Goal: Transaction & Acquisition: Purchase product/service

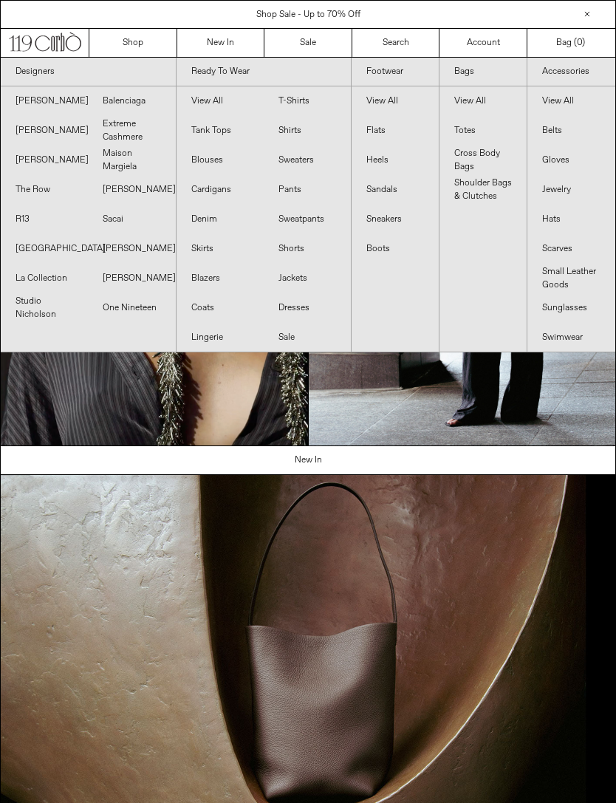
click at [120, 99] on link "Balenciaga" at bounding box center [131, 101] width 87 height 30
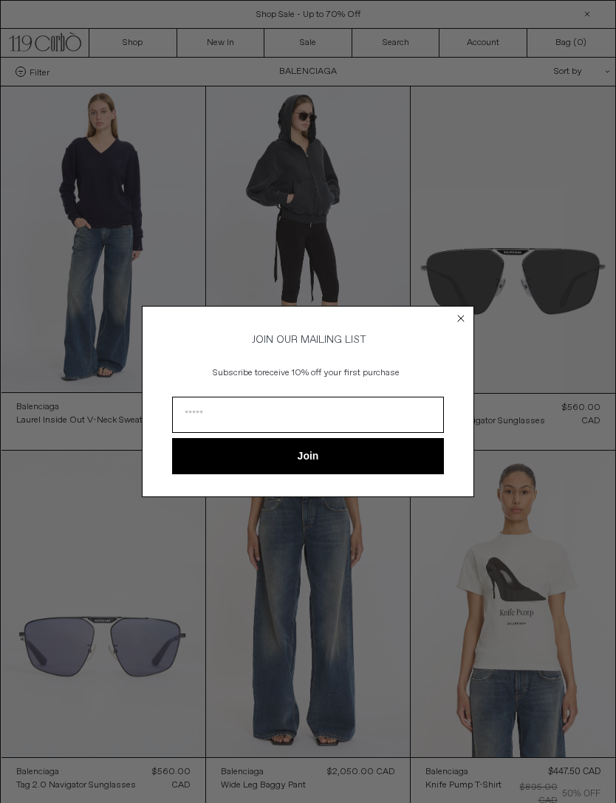
click at [455, 316] on circle "Close dialog" at bounding box center [461, 319] width 14 height 14
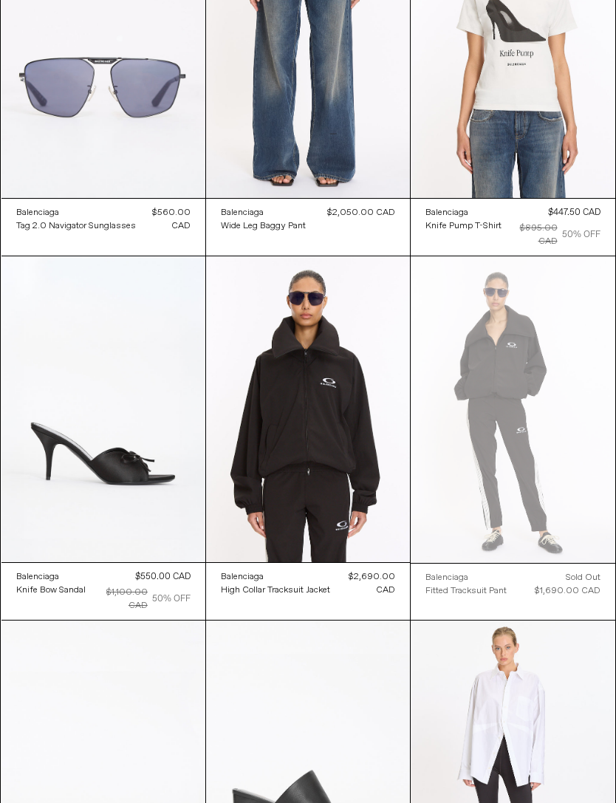
scroll to position [559, 0]
click at [318, 385] on at bounding box center [308, 409] width 204 height 306
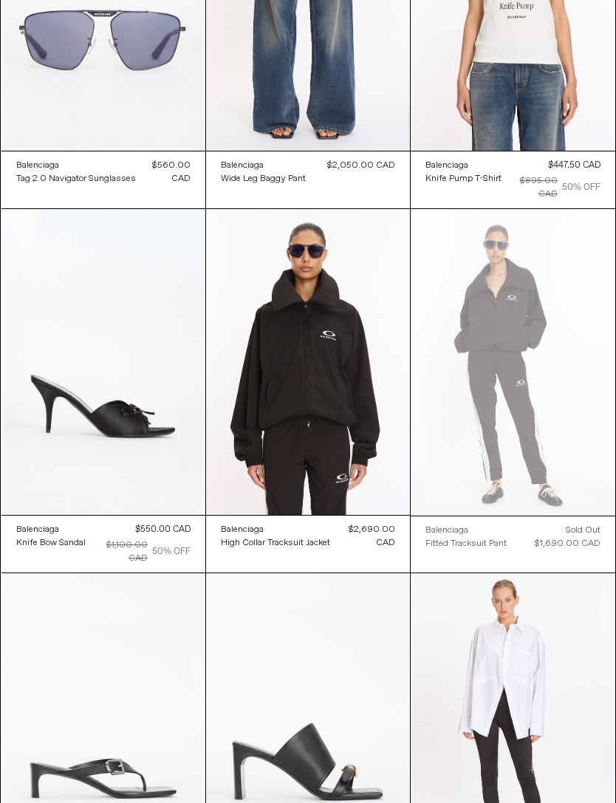
click at [578, 354] on at bounding box center [513, 362] width 204 height 306
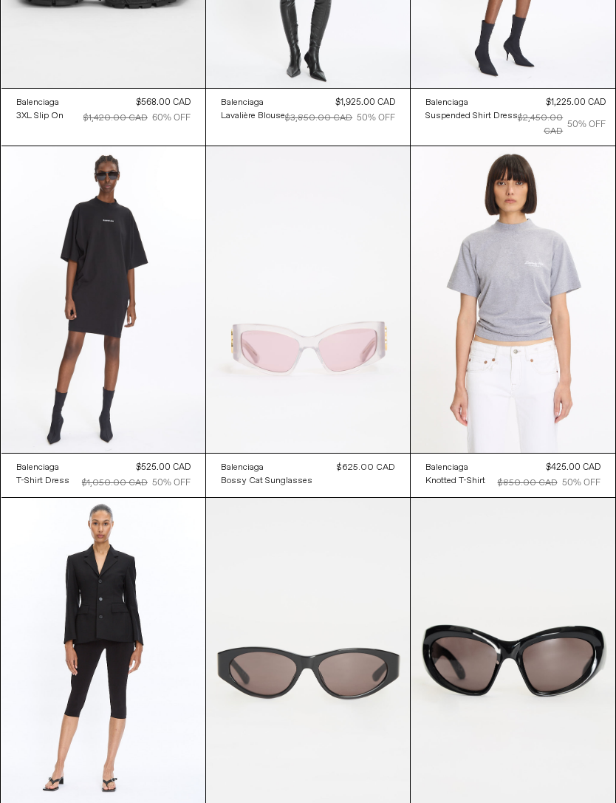
scroll to position [2812, 0]
click at [119, 168] on at bounding box center [103, 299] width 204 height 306
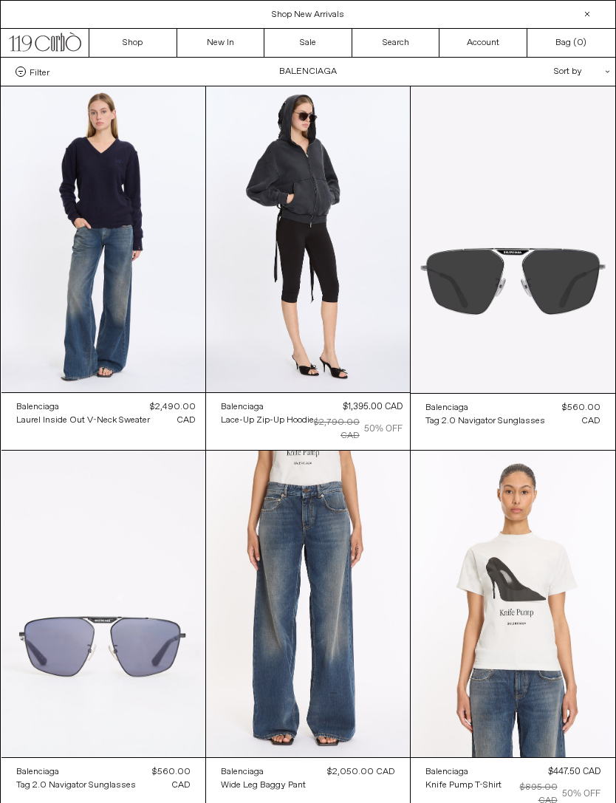
scroll to position [2859, 0]
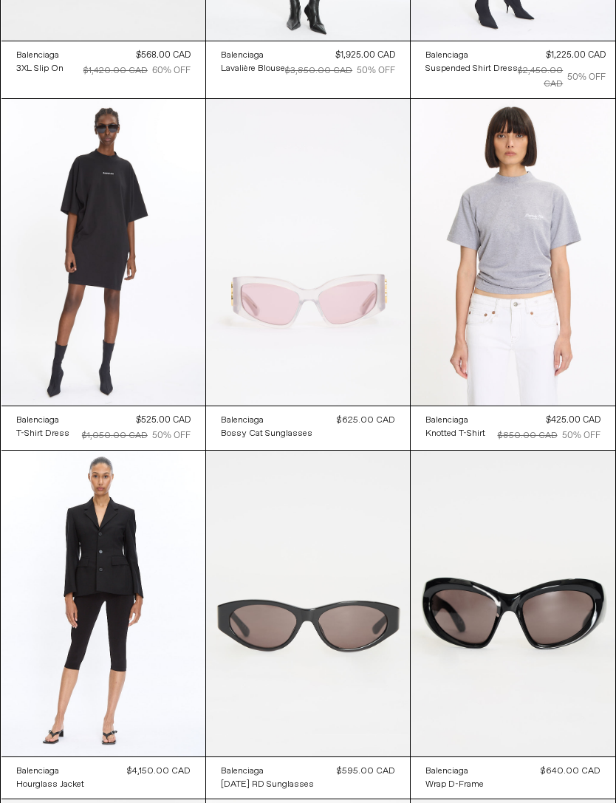
click at [572, 269] on at bounding box center [513, 252] width 204 height 306
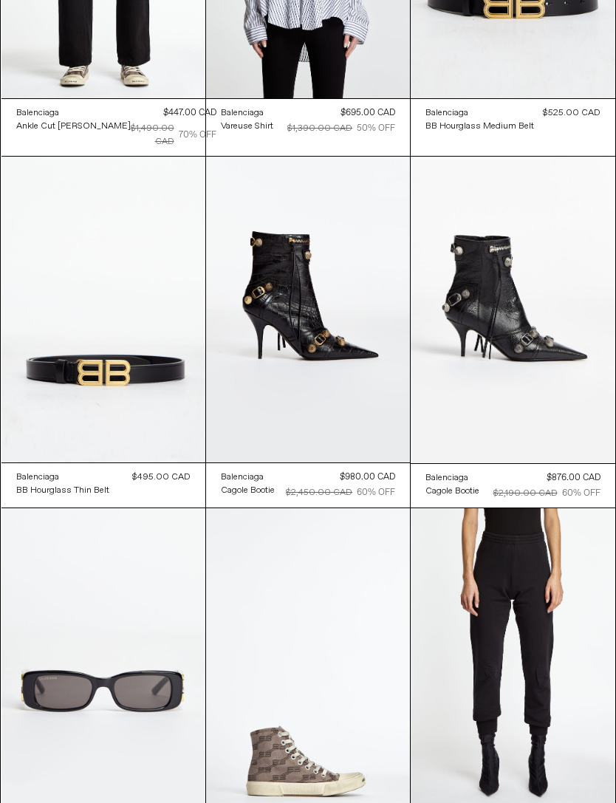
scroll to position [6358, 0]
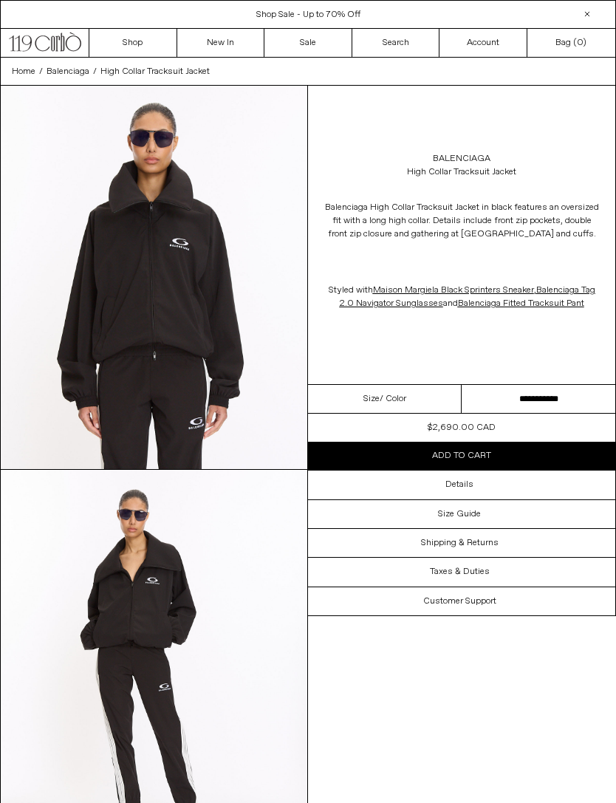
click at [568, 393] on select "**********" at bounding box center [539, 399] width 154 height 29
select select "**********"
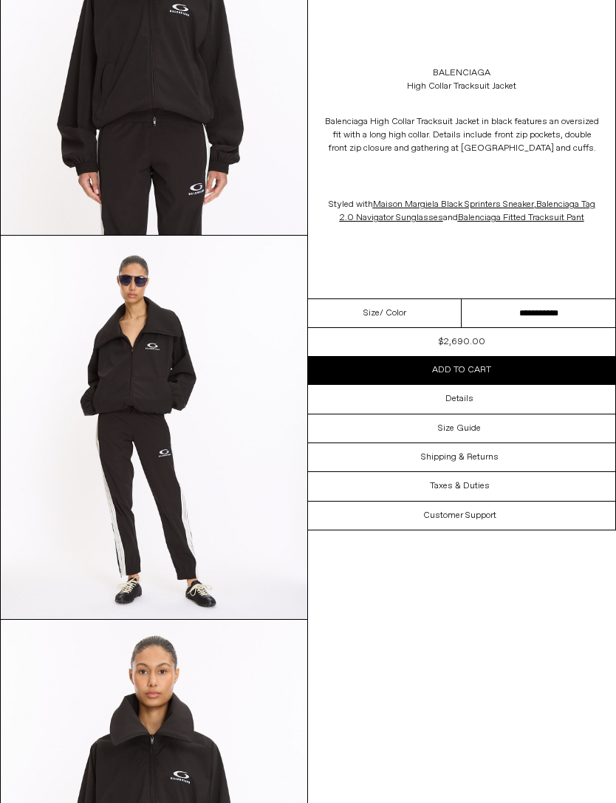
click at [552, 402] on div "Details" at bounding box center [461, 399] width 307 height 28
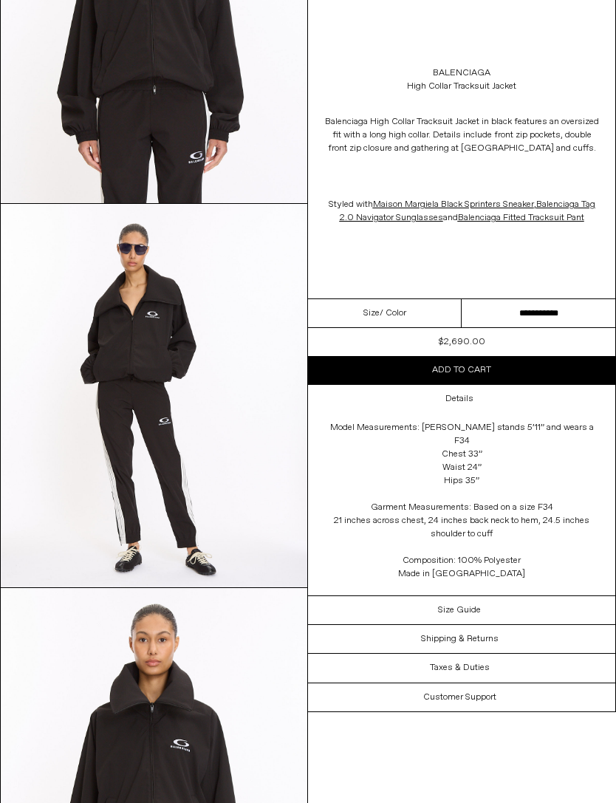
scroll to position [236, 0]
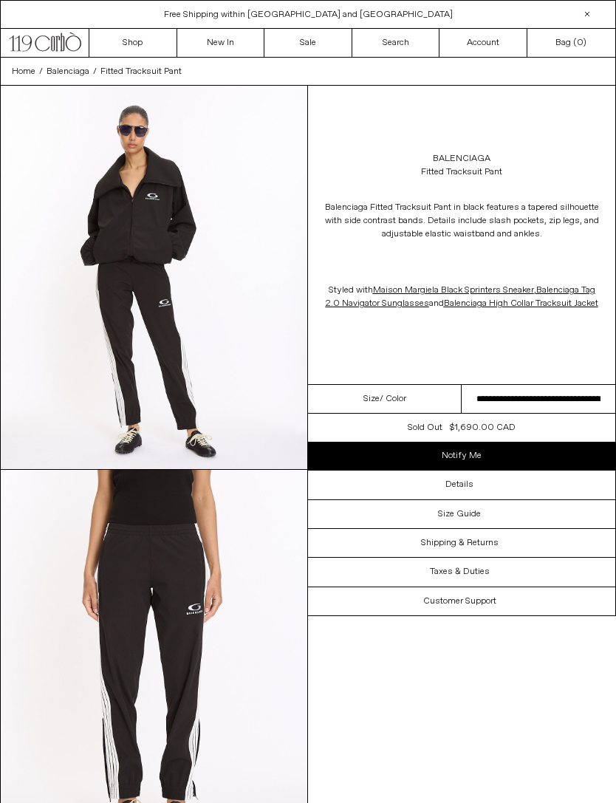
click at [580, 391] on select "**********" at bounding box center [539, 399] width 154 height 29
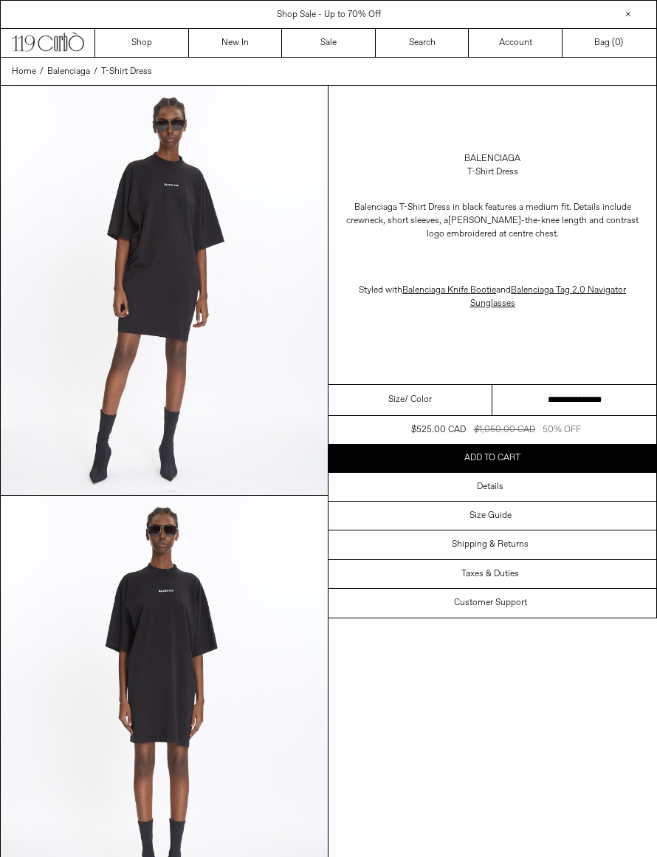
scroll to position [5, 0]
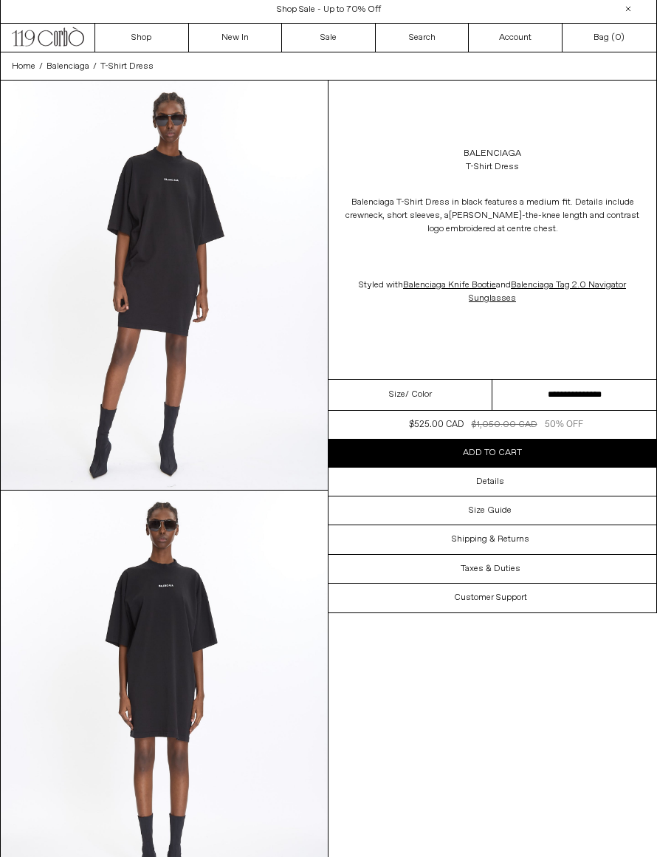
click at [611, 411] on select "**********" at bounding box center [575, 395] width 164 height 31
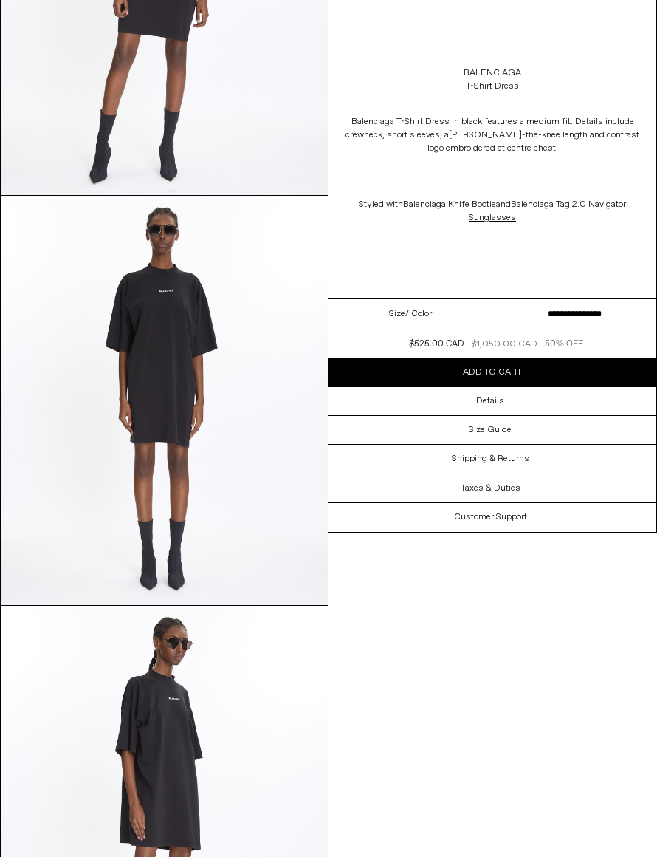
scroll to position [299, 0]
click at [583, 415] on div "Details" at bounding box center [493, 401] width 328 height 28
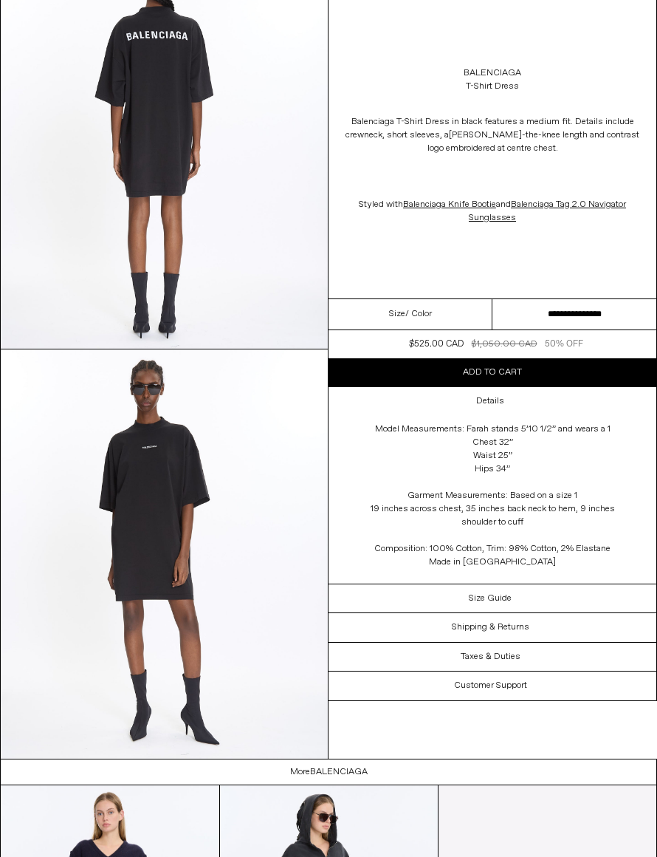
scroll to position [1376, 0]
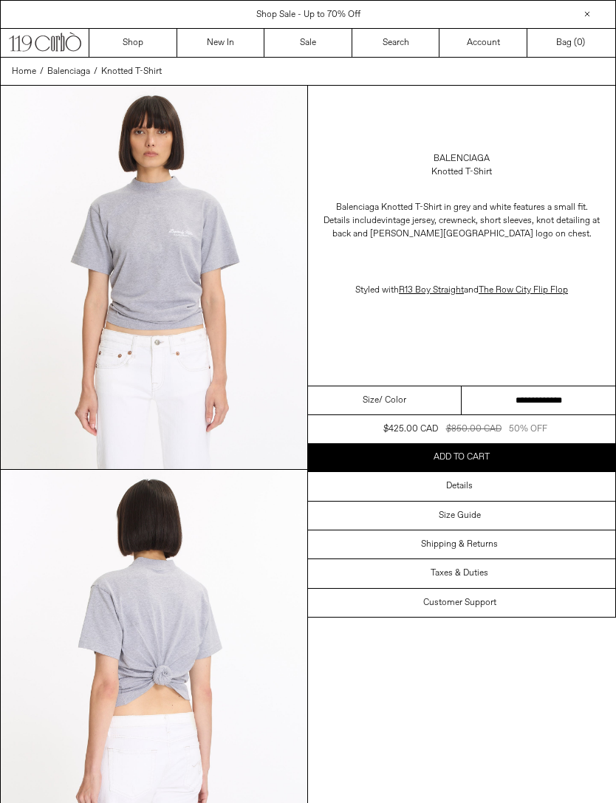
click at [580, 395] on select "**********" at bounding box center [539, 400] width 154 height 29
click at [564, 480] on div "Details" at bounding box center [461, 486] width 307 height 28
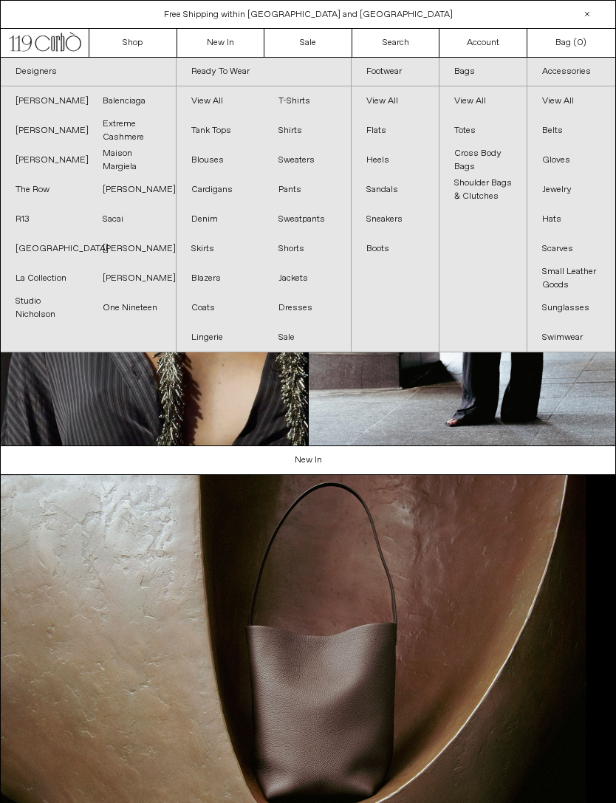
click at [117, 219] on link "Sacai" at bounding box center [131, 220] width 87 height 30
click at [32, 196] on link "The Row" at bounding box center [44, 190] width 87 height 30
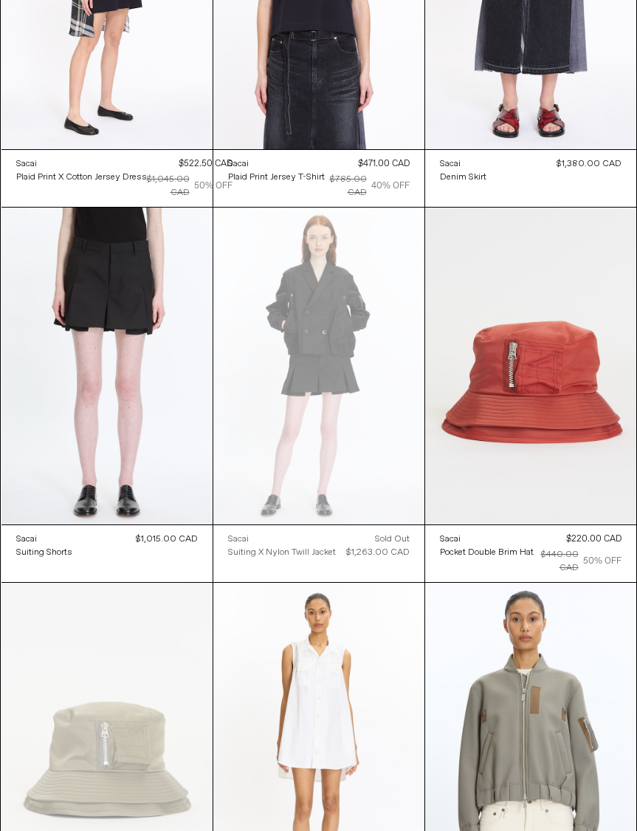
scroll to position [663, 0]
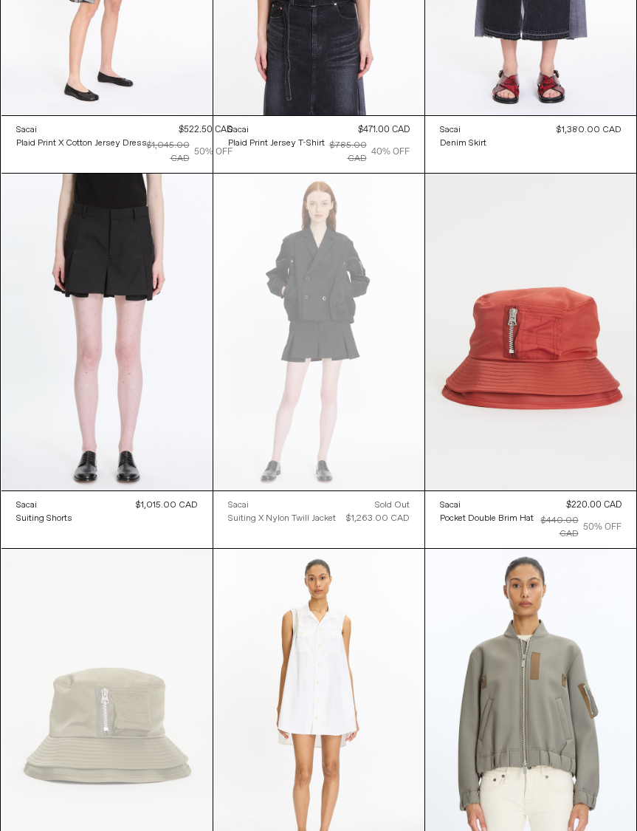
click at [590, 356] on at bounding box center [530, 332] width 211 height 317
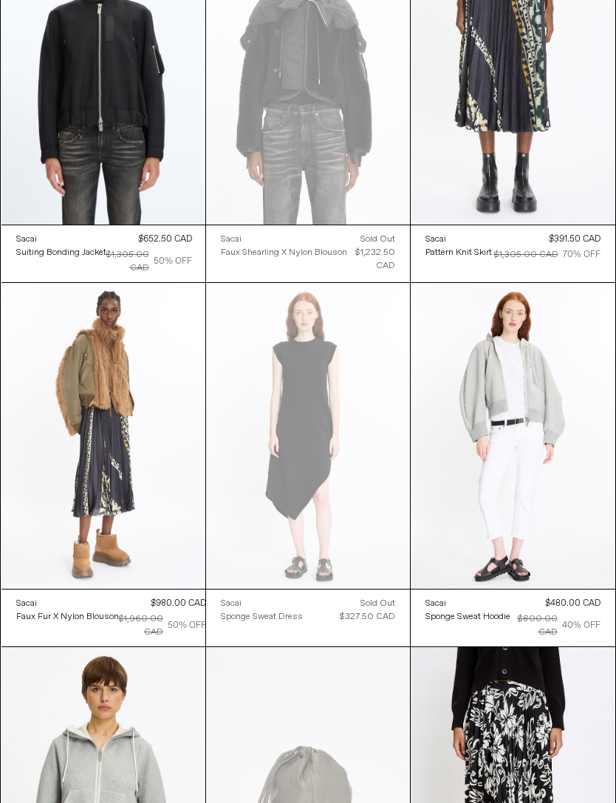
scroll to position [1576, 0]
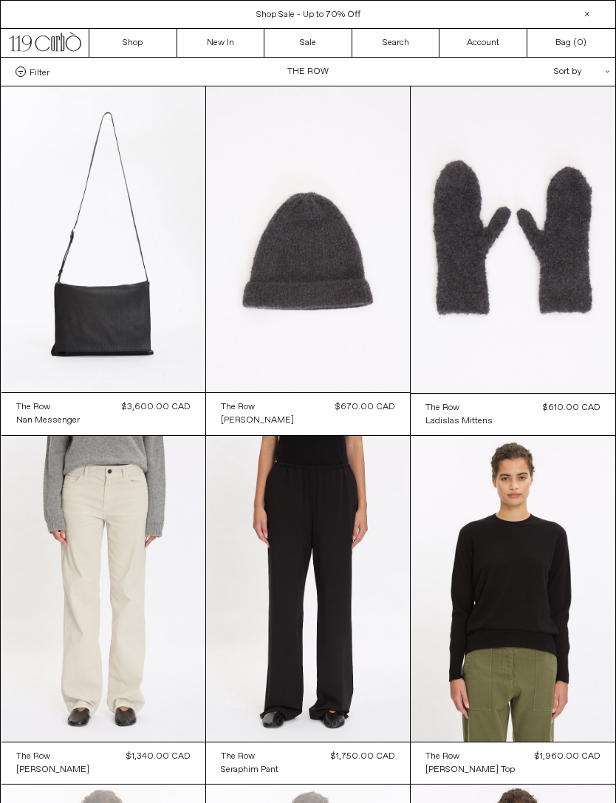
click at [72, 196] on at bounding box center [103, 239] width 204 height 306
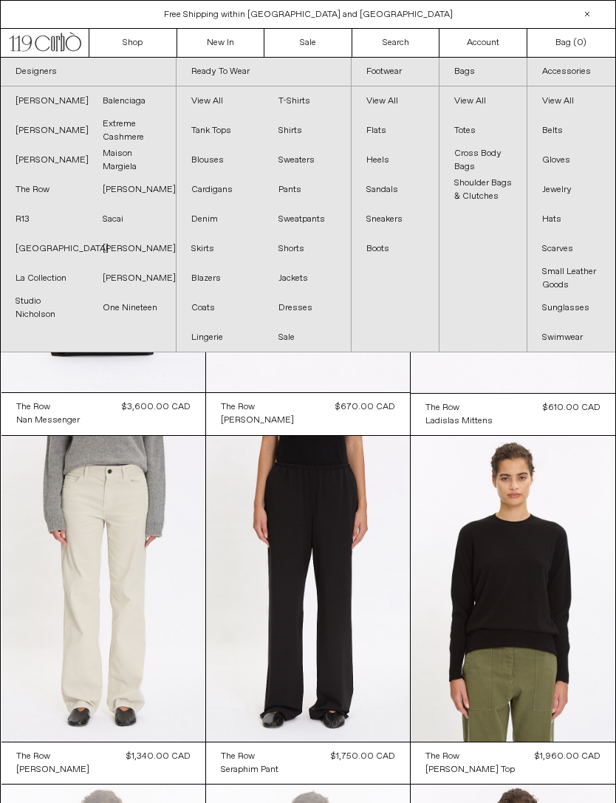
click at [117, 272] on link "[PERSON_NAME]" at bounding box center [131, 279] width 87 height 30
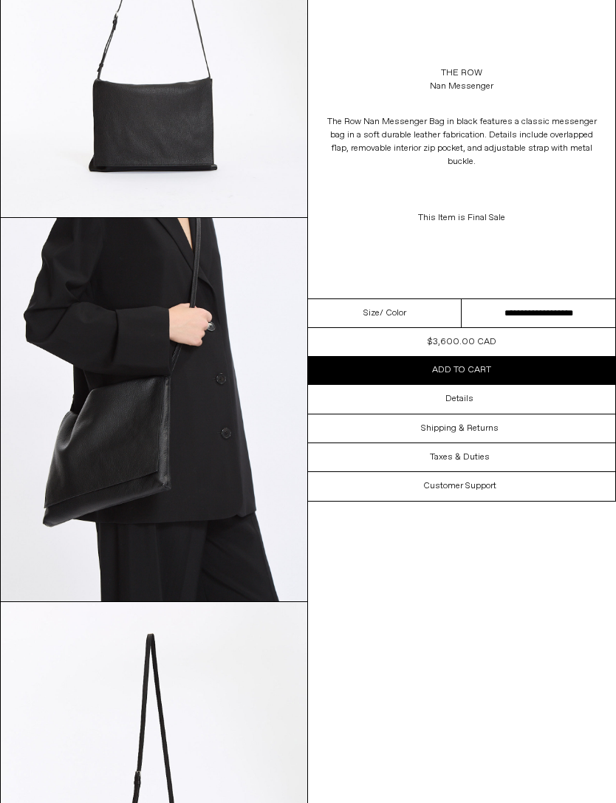
scroll to position [238, 0]
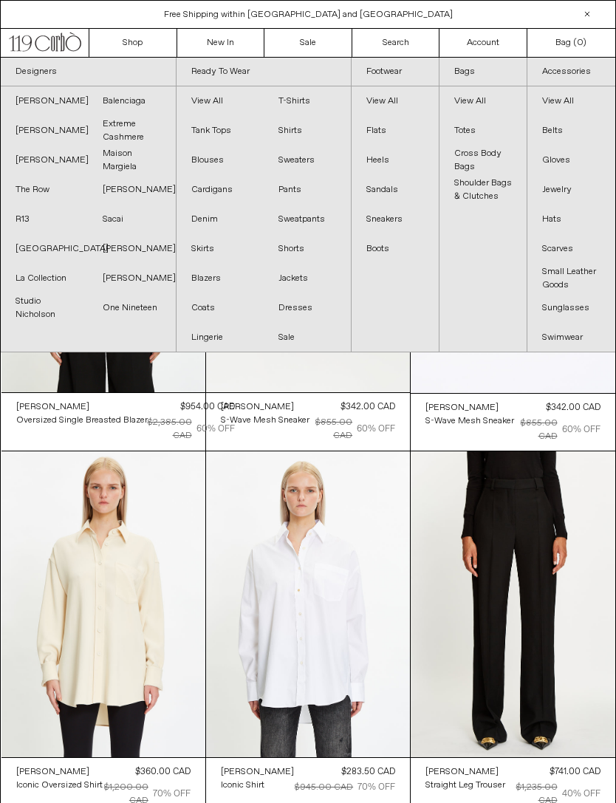
click at [34, 125] on link "[PERSON_NAME]" at bounding box center [44, 131] width 87 height 30
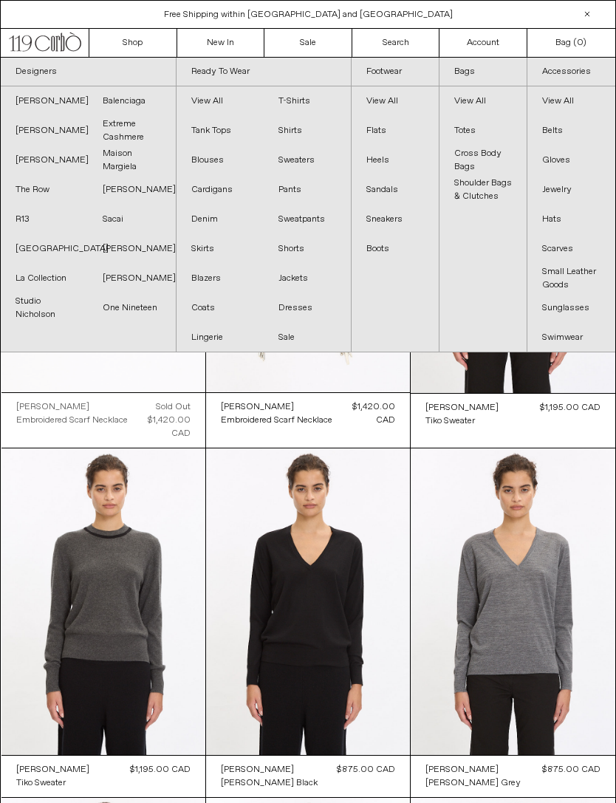
click at [47, 105] on link "[PERSON_NAME]" at bounding box center [44, 101] width 87 height 30
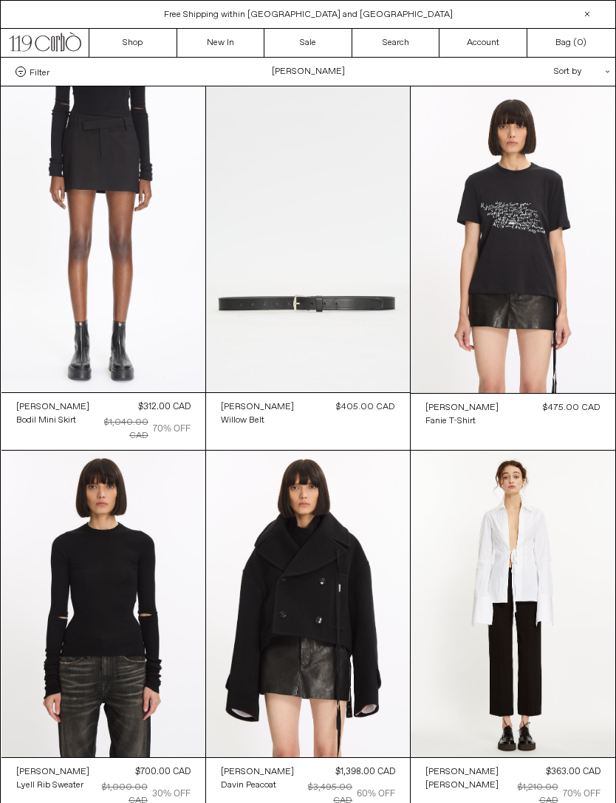
click at [92, 139] on at bounding box center [103, 239] width 204 height 306
click at [111, 145] on at bounding box center [103, 239] width 204 height 306
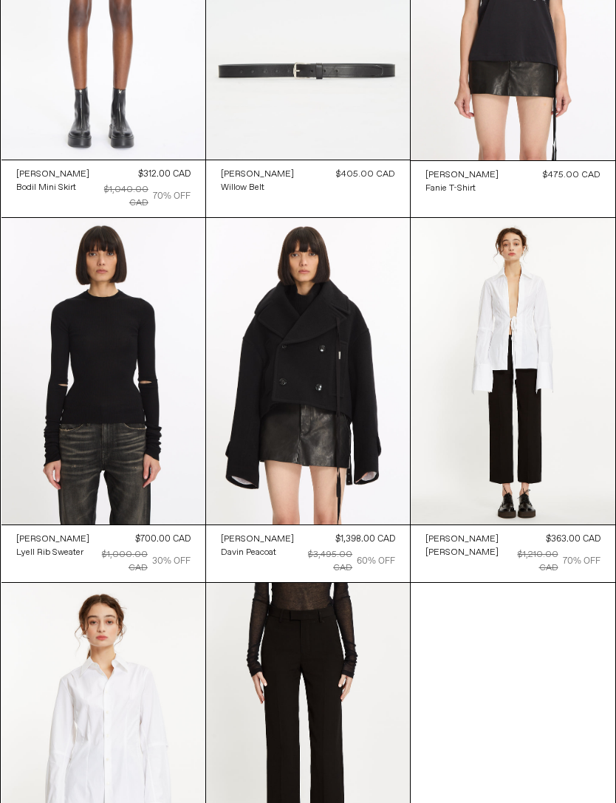
scroll to position [233, 0]
click at [312, 333] on at bounding box center [308, 371] width 204 height 306
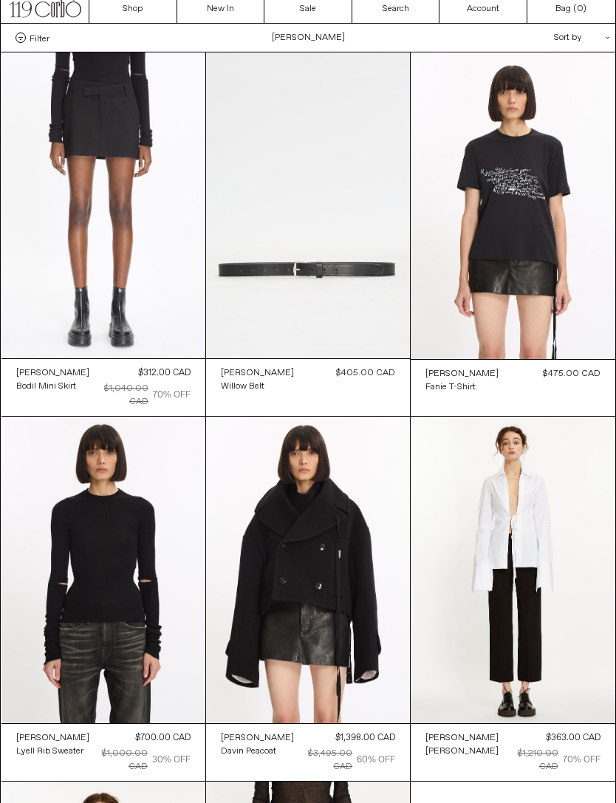
scroll to position [0, 0]
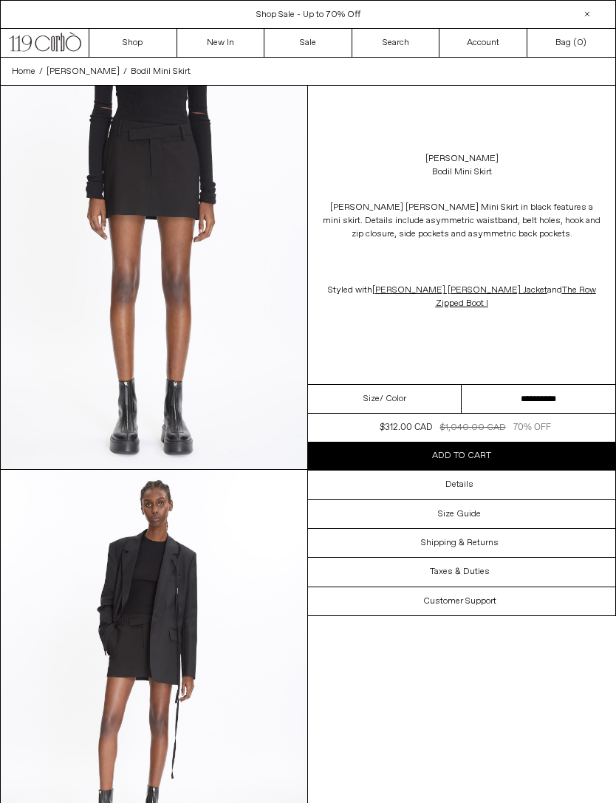
click at [552, 402] on select "**********" at bounding box center [539, 399] width 154 height 29
click at [516, 490] on div "Details" at bounding box center [461, 484] width 307 height 28
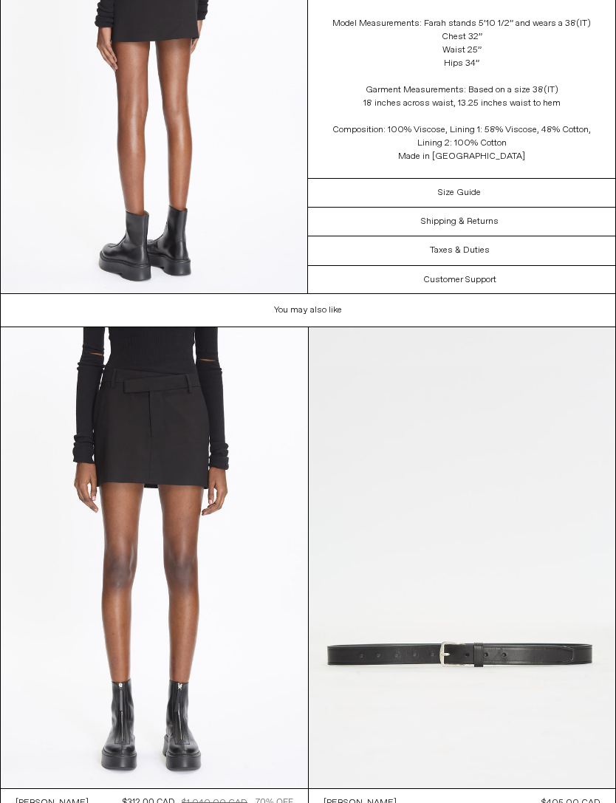
scroll to position [1290, 0]
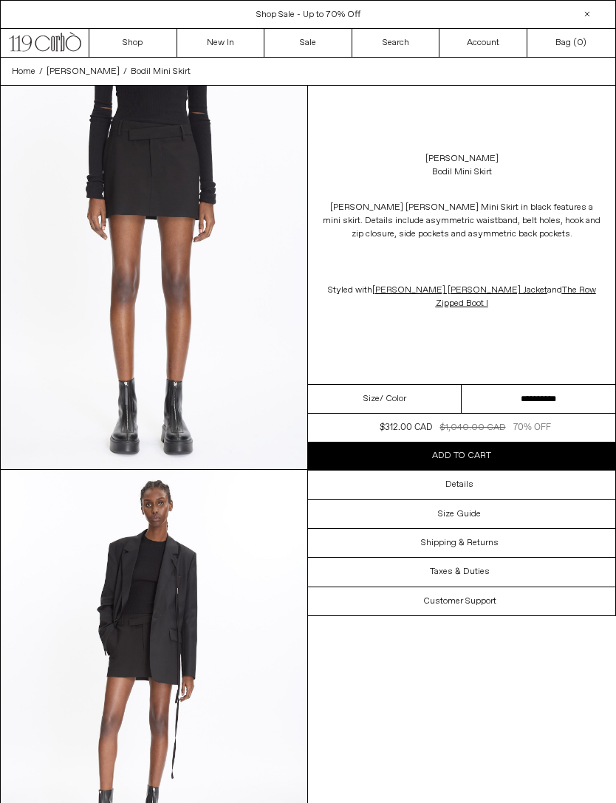
click at [473, 487] on div "Details" at bounding box center [461, 484] width 307 height 28
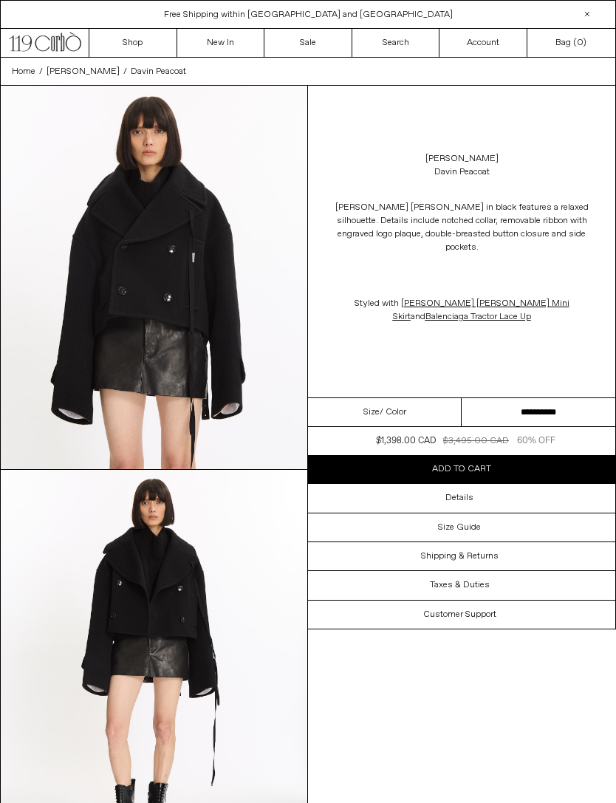
click at [559, 413] on select "**********" at bounding box center [539, 412] width 154 height 29
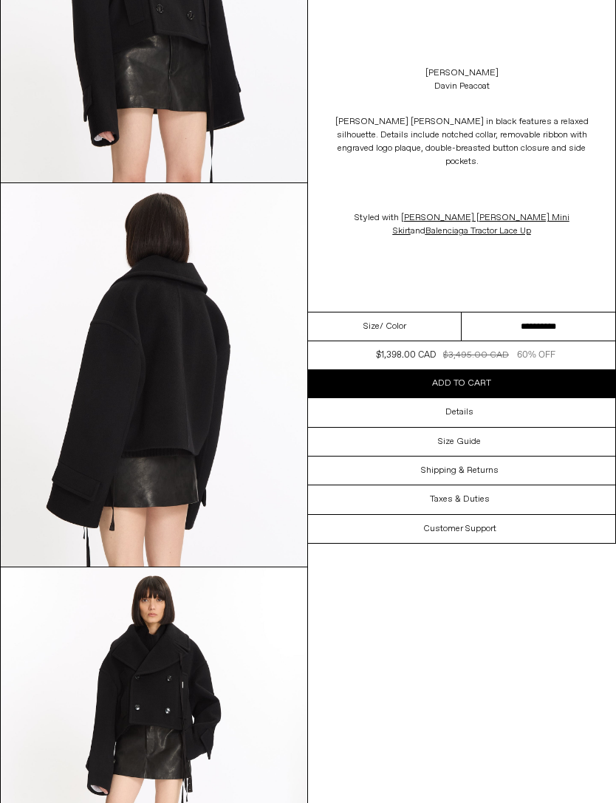
scroll to position [1054, 0]
click at [524, 404] on div "Details" at bounding box center [461, 412] width 307 height 28
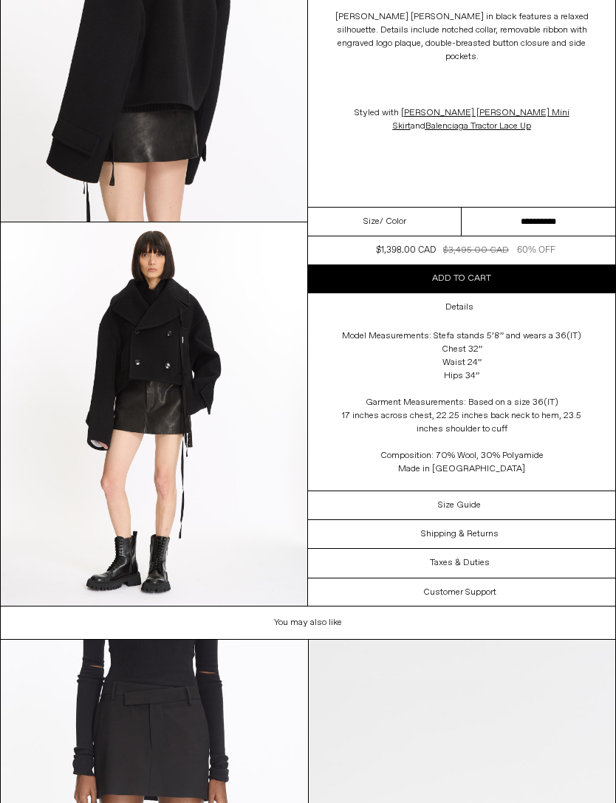
scroll to position [1373, 0]
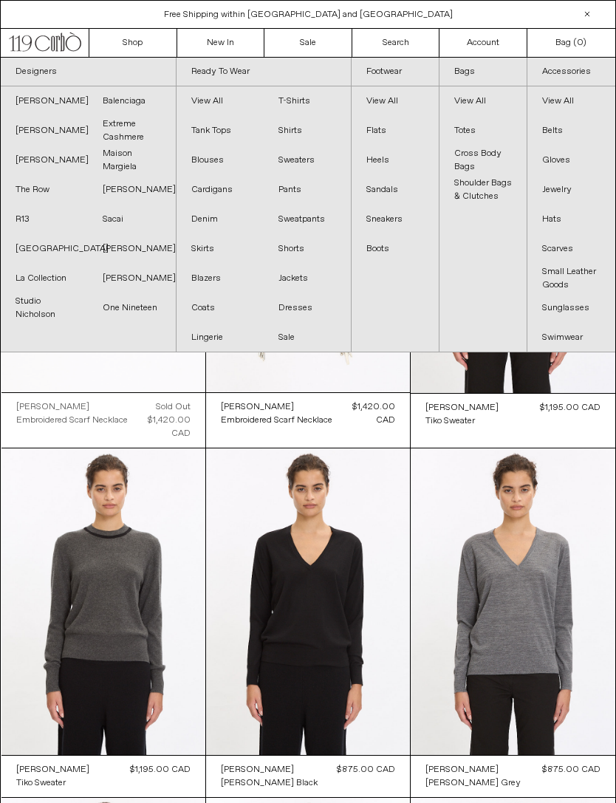
click at [122, 250] on link "[PERSON_NAME]" at bounding box center [131, 249] width 87 height 30
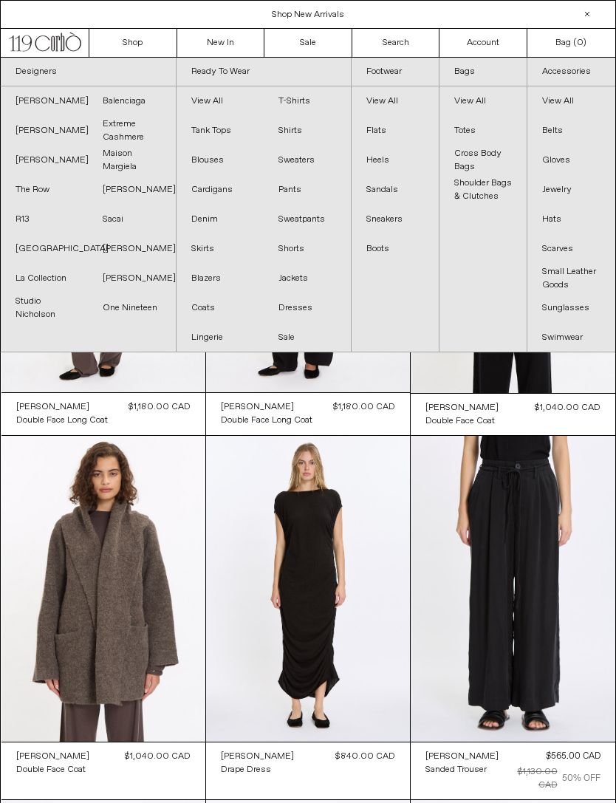
click at [128, 133] on link "Extreme Cashmere" at bounding box center [131, 131] width 87 height 30
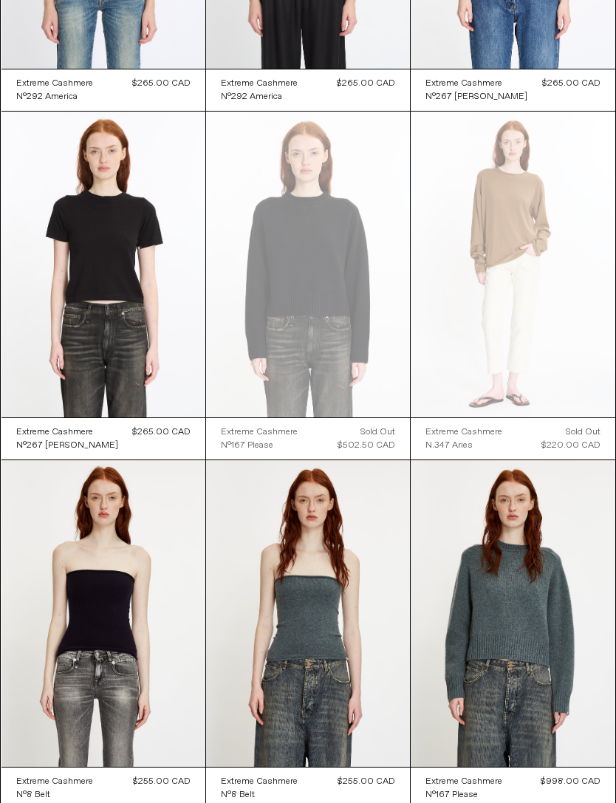
scroll to position [6656, 0]
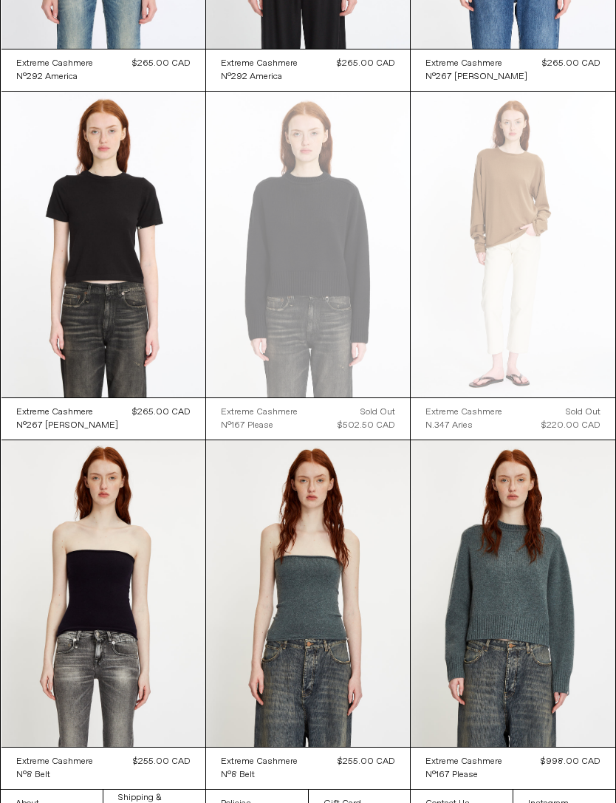
click at [569, 539] on at bounding box center [513, 593] width 204 height 306
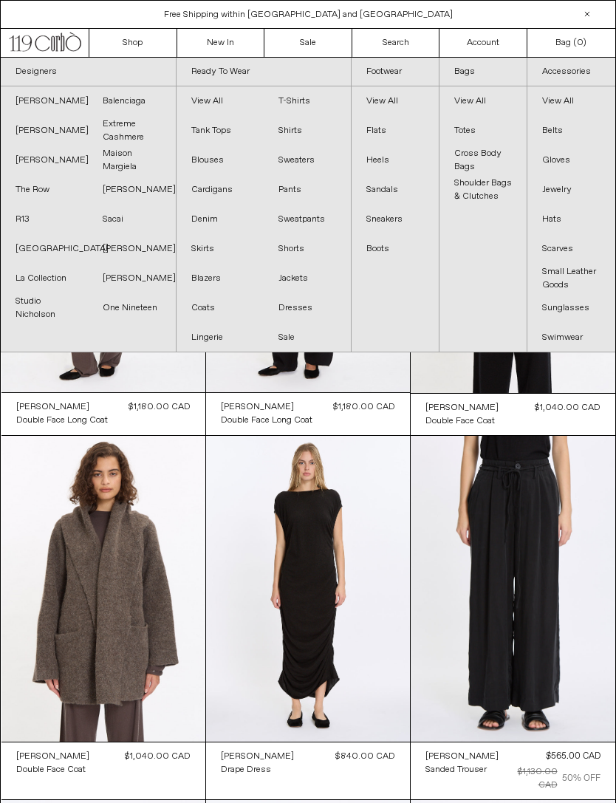
click at [123, 250] on link "[PERSON_NAME]" at bounding box center [131, 249] width 87 height 30
click at [31, 314] on link "Studio Nicholson" at bounding box center [44, 308] width 87 height 30
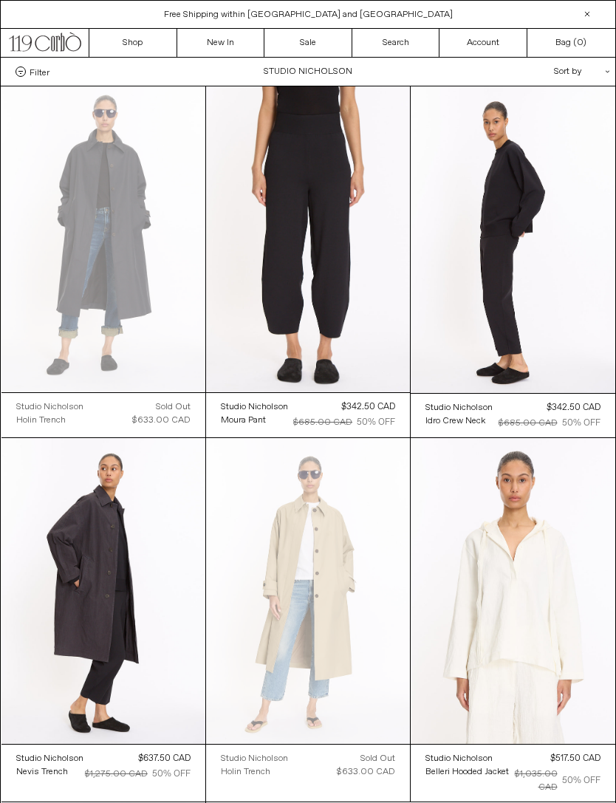
click at [336, 221] on at bounding box center [308, 239] width 204 height 306
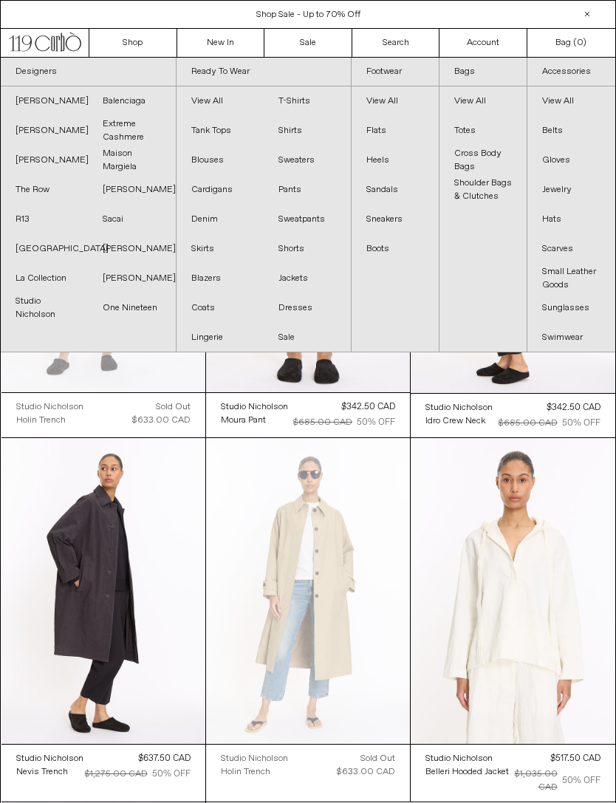
click at [35, 279] on link "La Collection" at bounding box center [44, 279] width 87 height 30
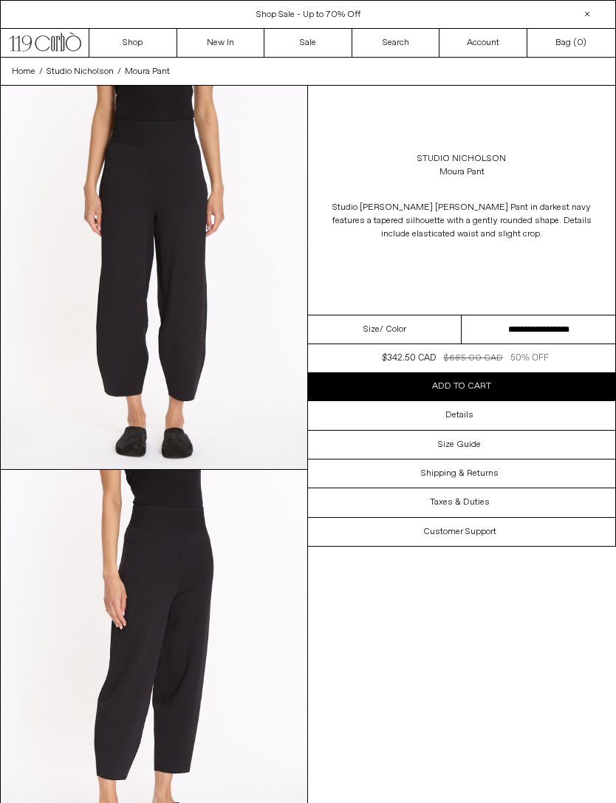
click at [477, 414] on div "Details" at bounding box center [461, 415] width 307 height 28
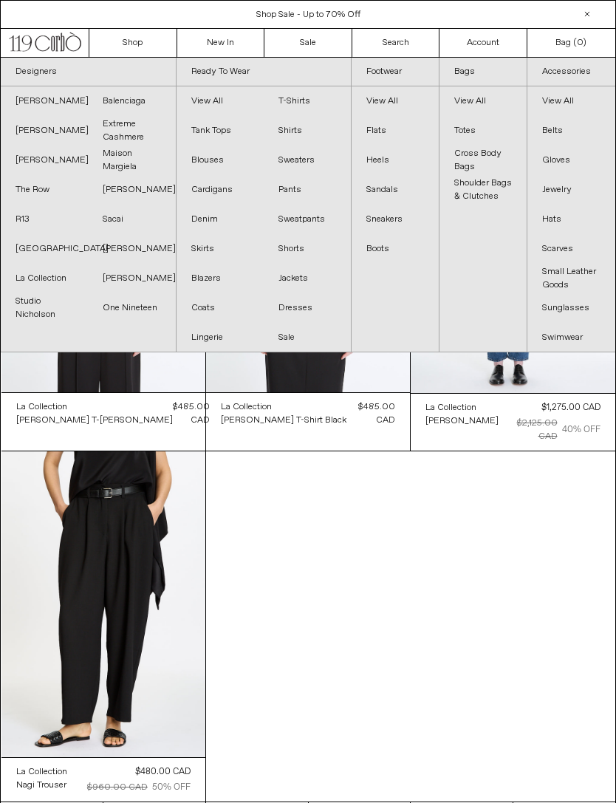
click at [36, 250] on link "[GEOGRAPHIC_DATA]" at bounding box center [44, 249] width 87 height 30
click at [27, 217] on link "R13" at bounding box center [44, 220] width 87 height 30
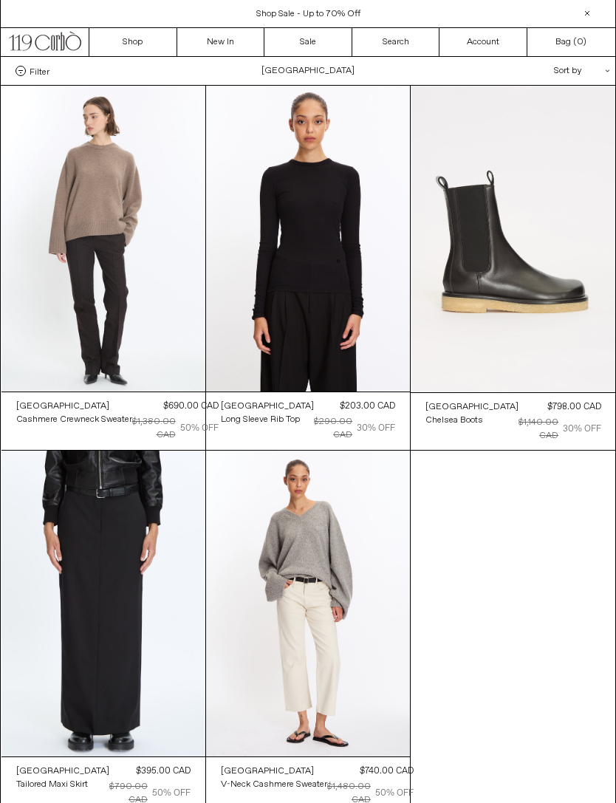
scroll to position [40, 0]
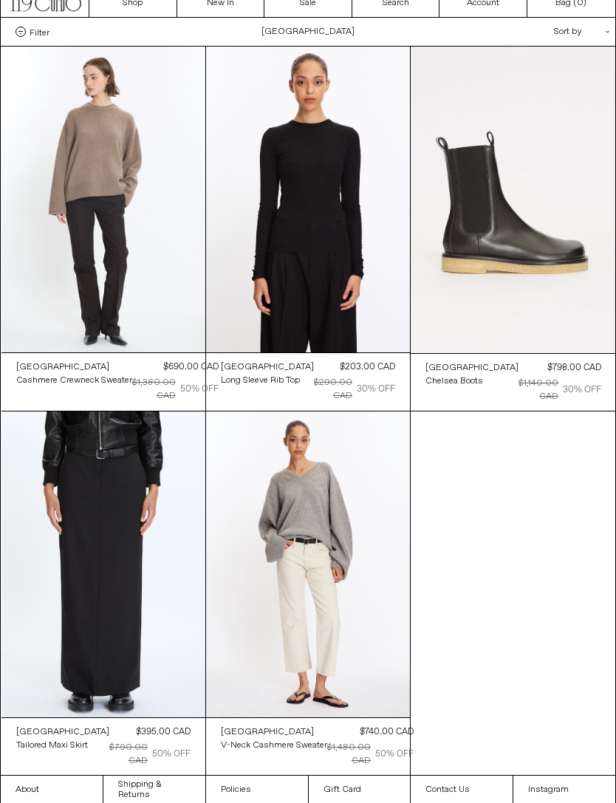
click at [339, 552] on at bounding box center [308, 564] width 204 height 306
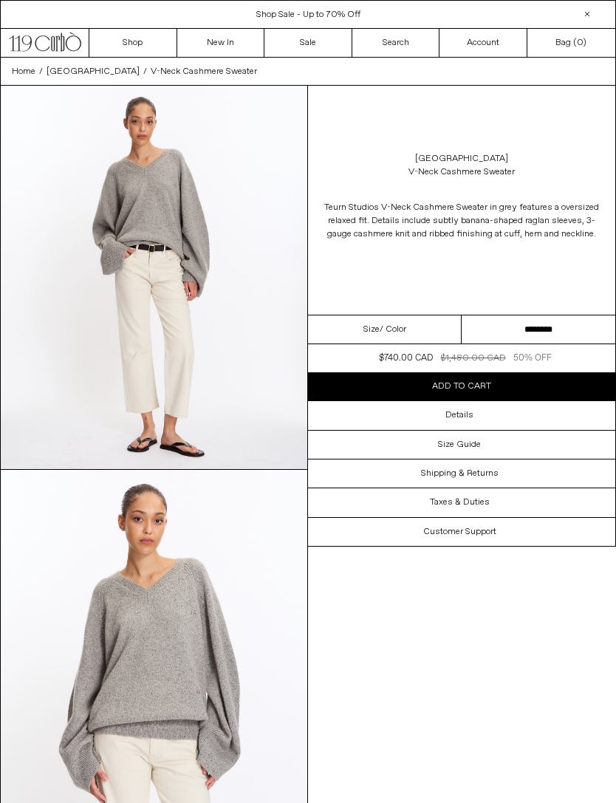
click at [521, 327] on select "**********" at bounding box center [539, 329] width 154 height 29
click at [487, 422] on div "Details" at bounding box center [461, 415] width 307 height 28
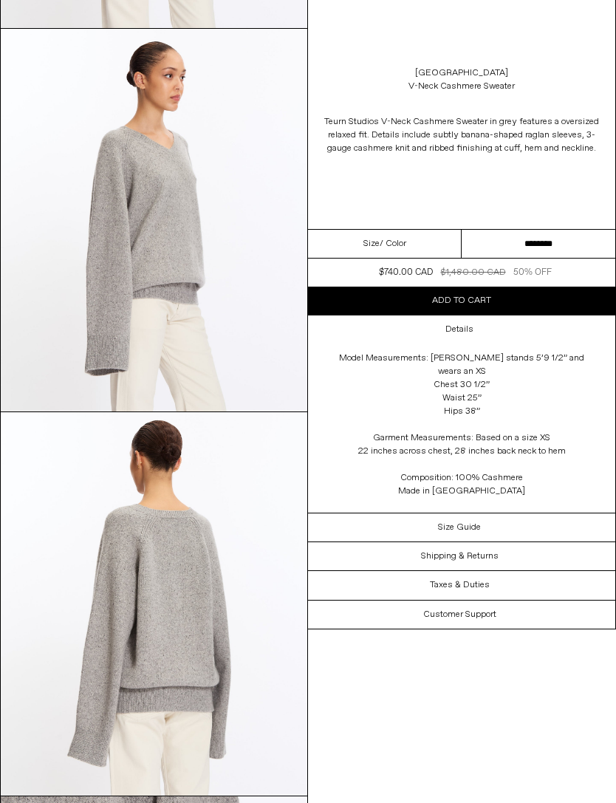
scroll to position [823, 0]
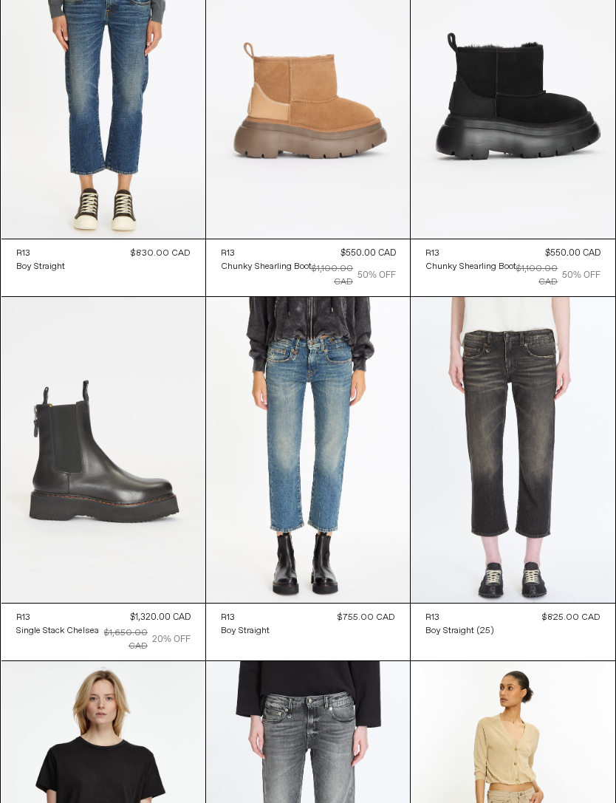
scroll to position [2993, 0]
click at [365, 117] on at bounding box center [308, 85] width 204 height 306
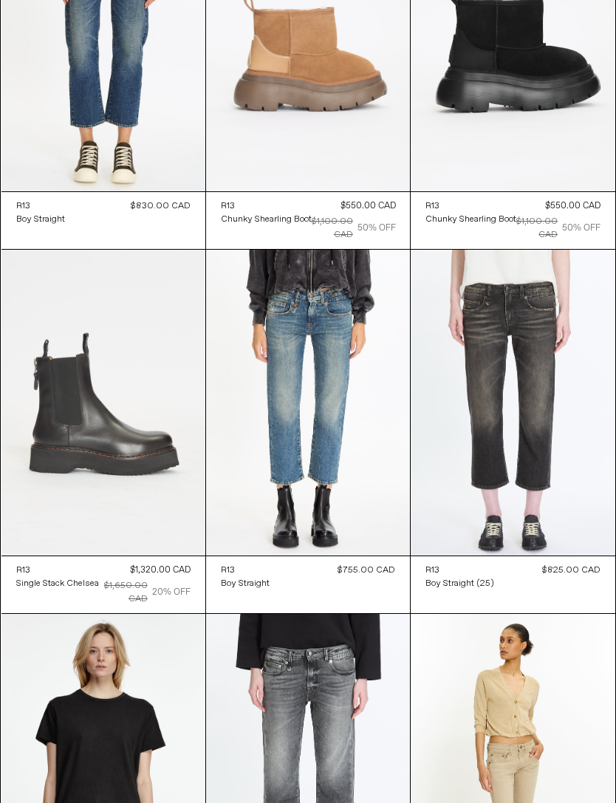
click at [559, 93] on at bounding box center [513, 38] width 204 height 306
click at [354, 112] on at bounding box center [308, 38] width 204 height 306
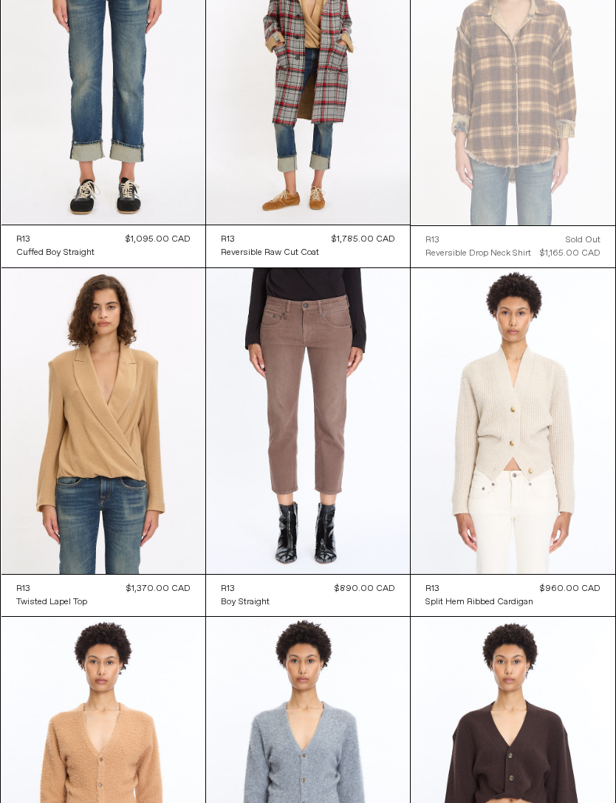
scroll to position [0, 0]
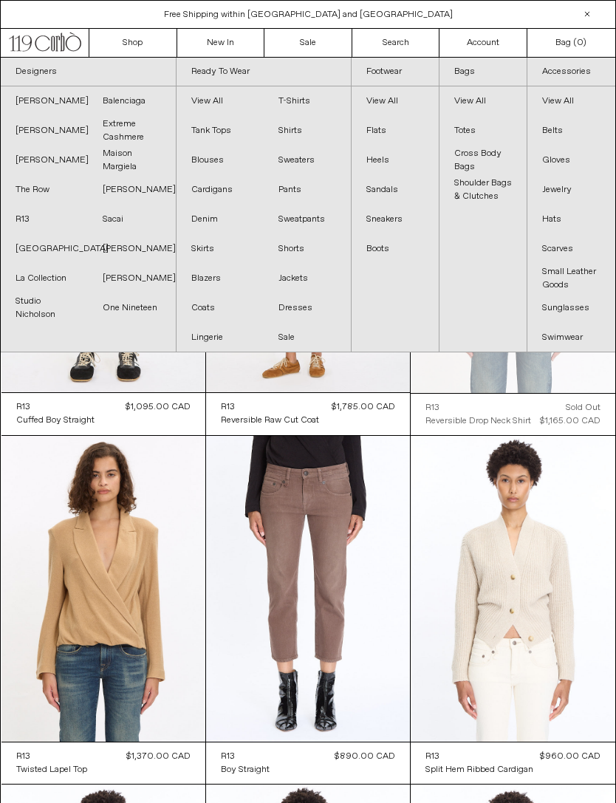
click at [126, 167] on link "Maison Margiela" at bounding box center [131, 160] width 87 height 30
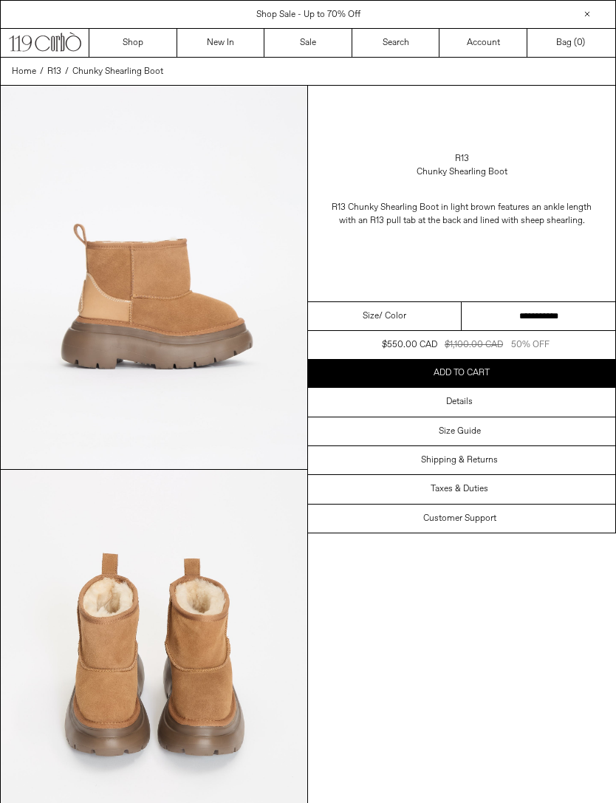
click at [573, 314] on select "**********" at bounding box center [539, 316] width 154 height 29
select select "**********"
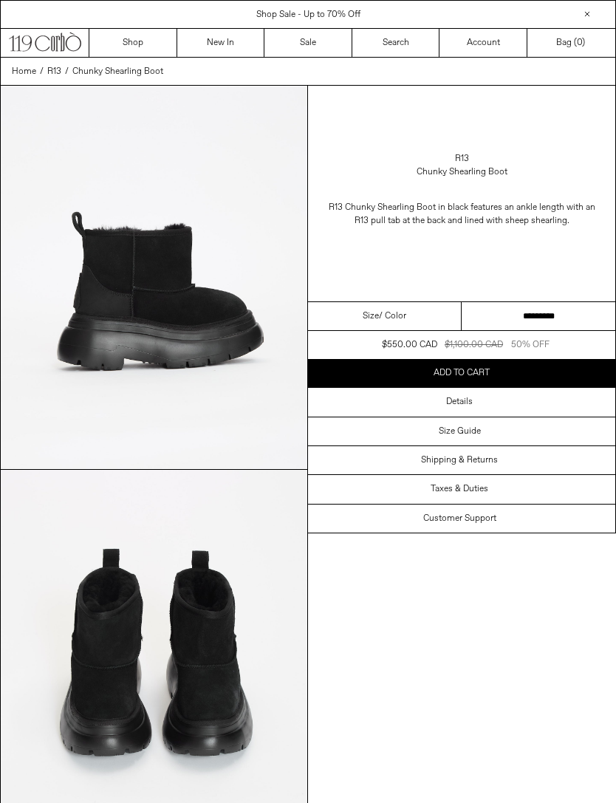
click at [570, 315] on select "**********" at bounding box center [539, 316] width 154 height 29
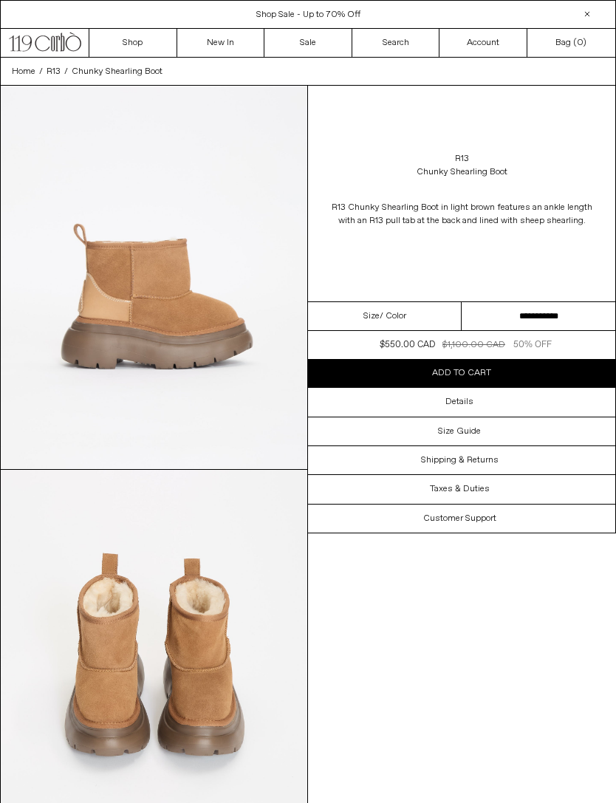
click at [566, 314] on select "**********" at bounding box center [539, 316] width 154 height 29
select select "**********"
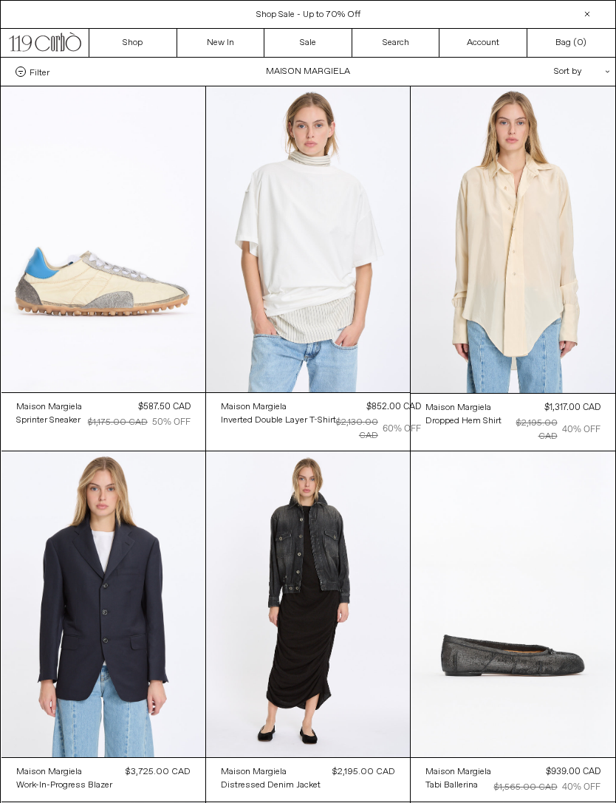
click at [321, 228] on at bounding box center [308, 239] width 204 height 306
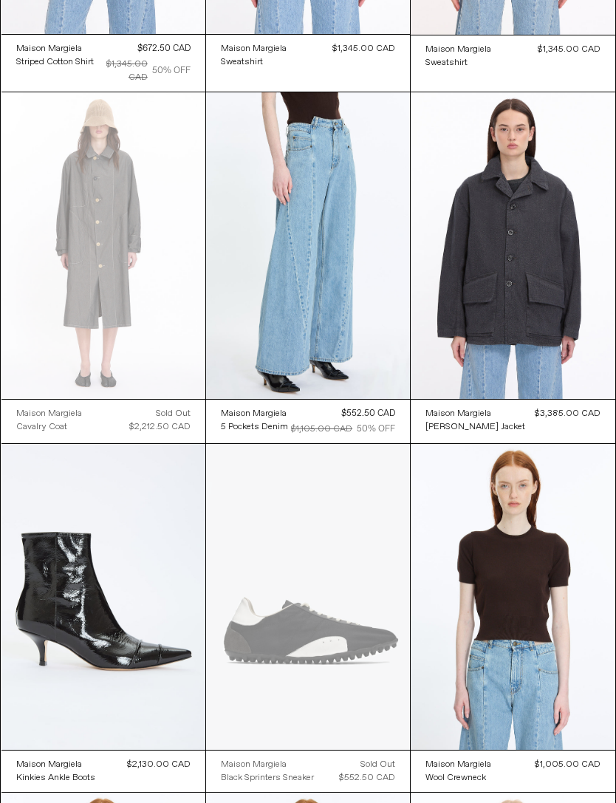
scroll to position [1787, 0]
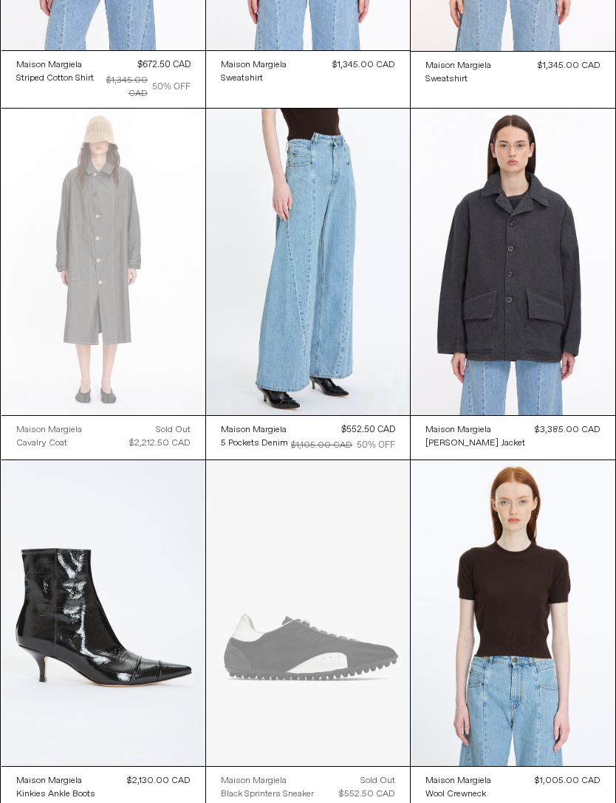
click at [353, 316] on at bounding box center [308, 262] width 204 height 306
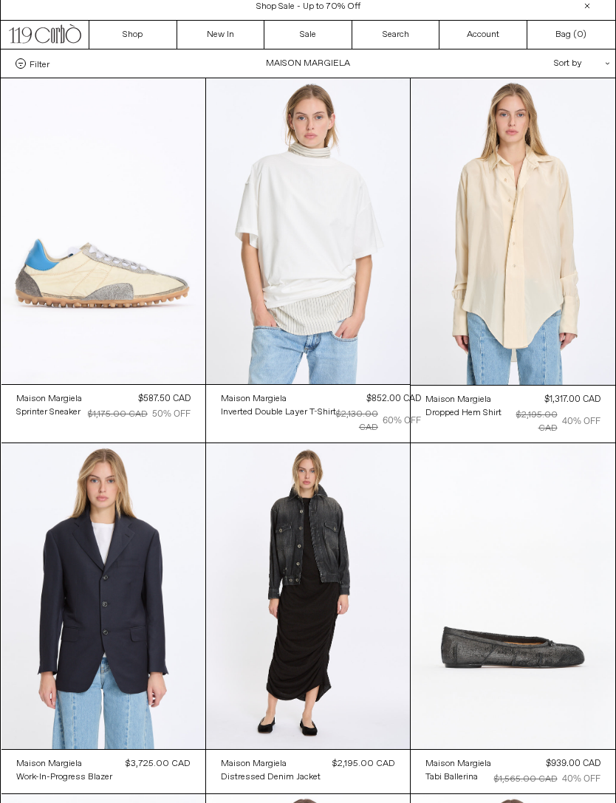
scroll to position [0, 0]
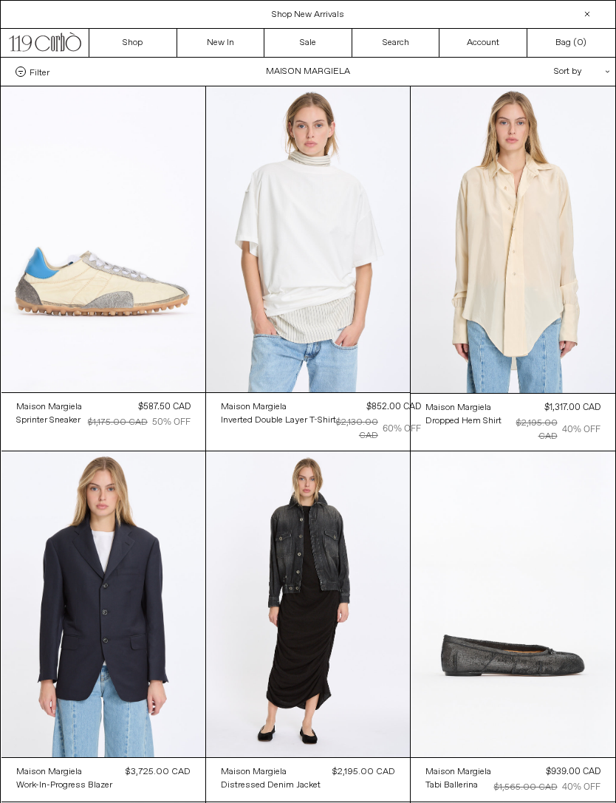
click at [405, 44] on link "Search" at bounding box center [396, 43] width 88 height 28
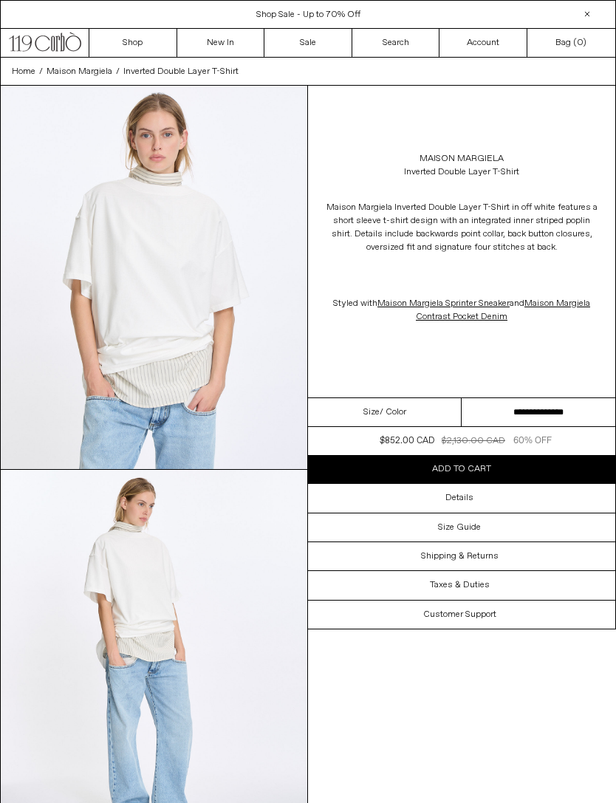
click at [552, 405] on select "**********" at bounding box center [539, 412] width 154 height 29
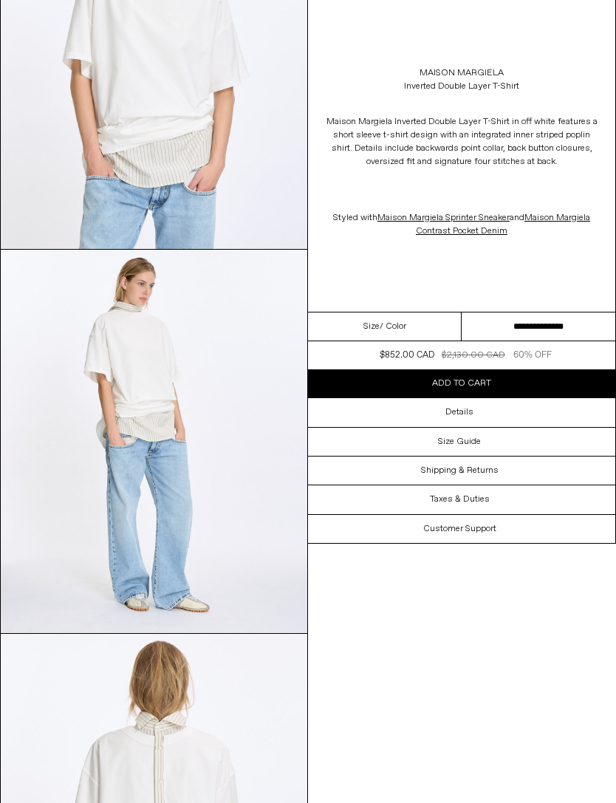
click at [470, 411] on h3 "Details" at bounding box center [459, 412] width 28 height 10
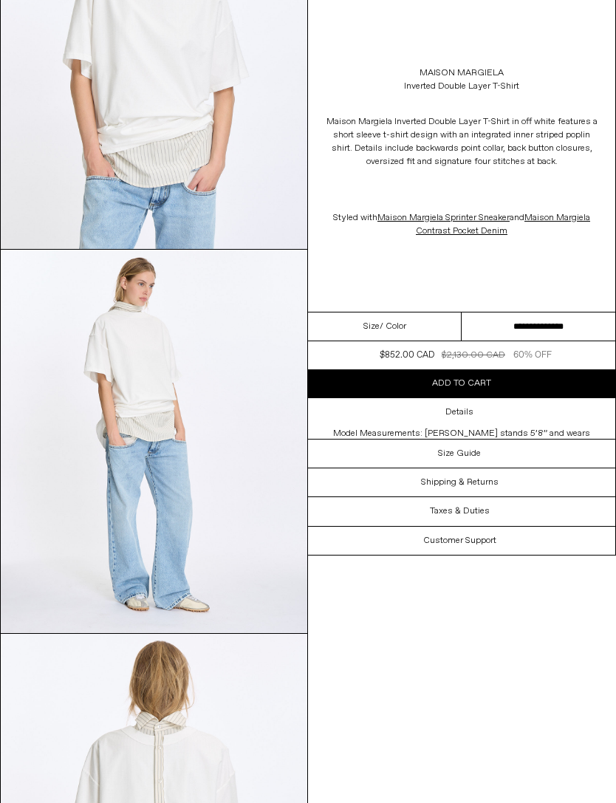
scroll to position [220, 0]
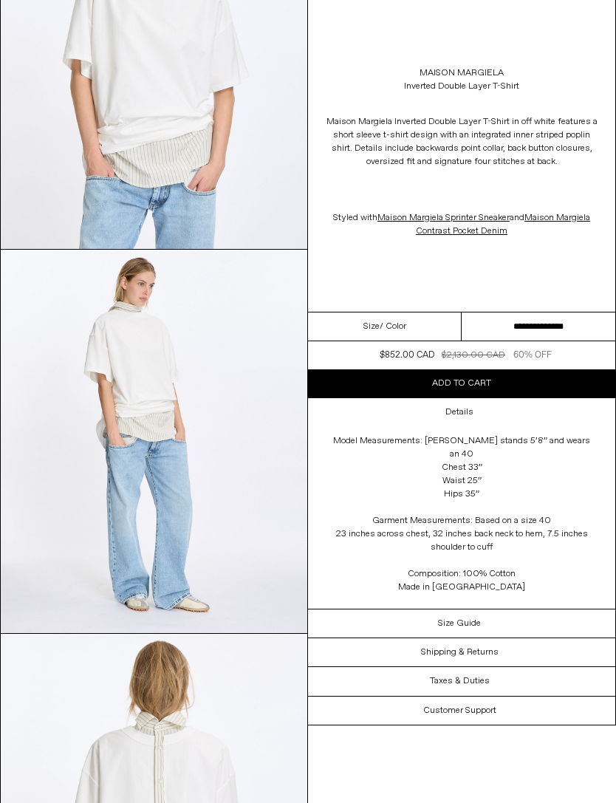
click at [569, 199] on p at bounding box center [462, 190] width 278 height 28
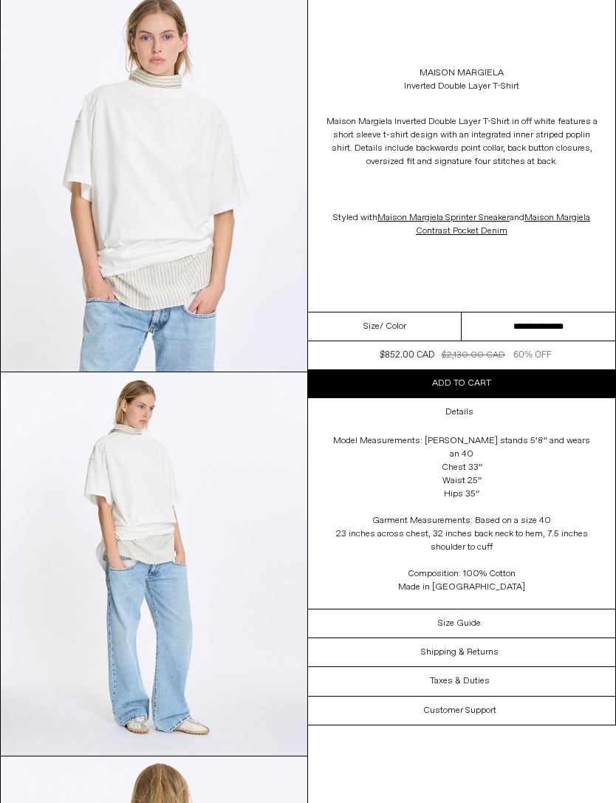
scroll to position [93, 0]
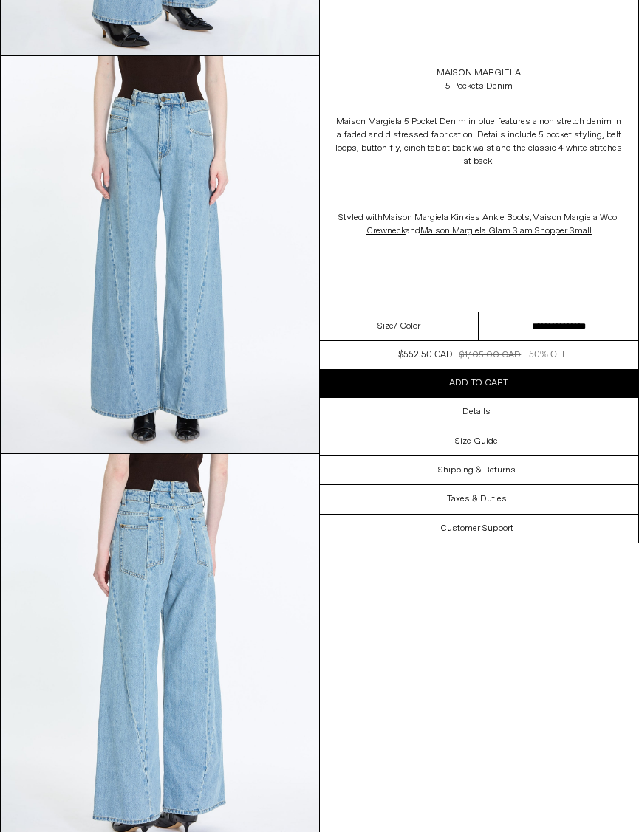
scroll to position [431, 0]
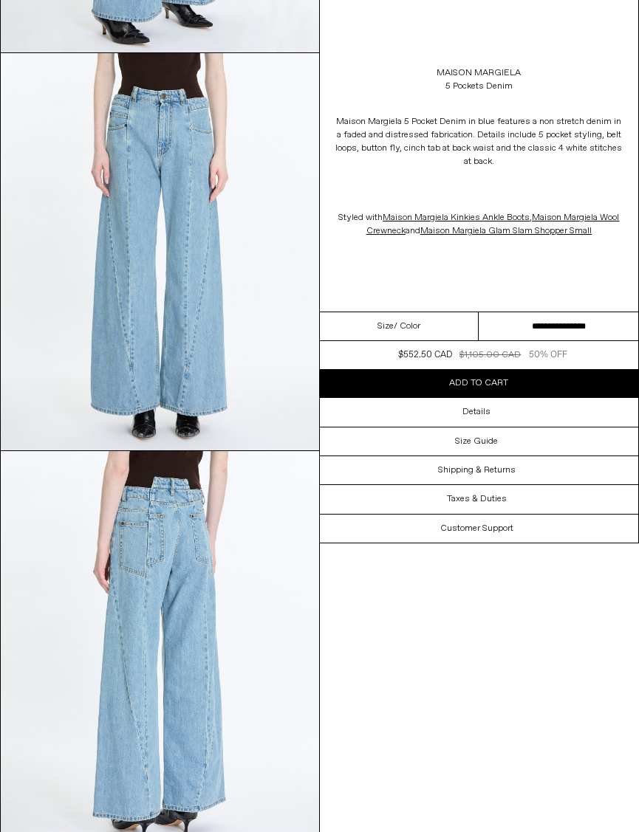
click at [571, 326] on select "**********" at bounding box center [559, 326] width 160 height 29
click at [501, 412] on div "Details" at bounding box center [479, 412] width 319 height 28
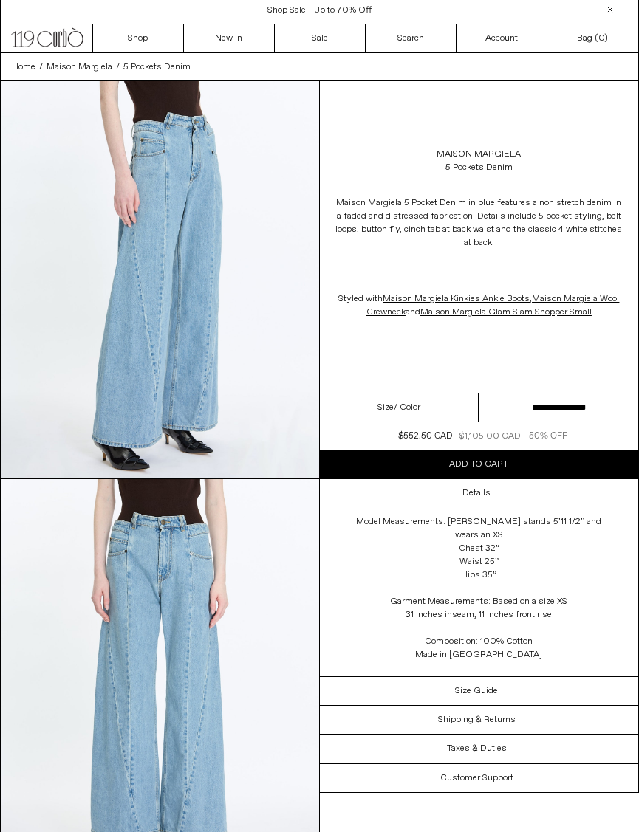
scroll to position [0, 0]
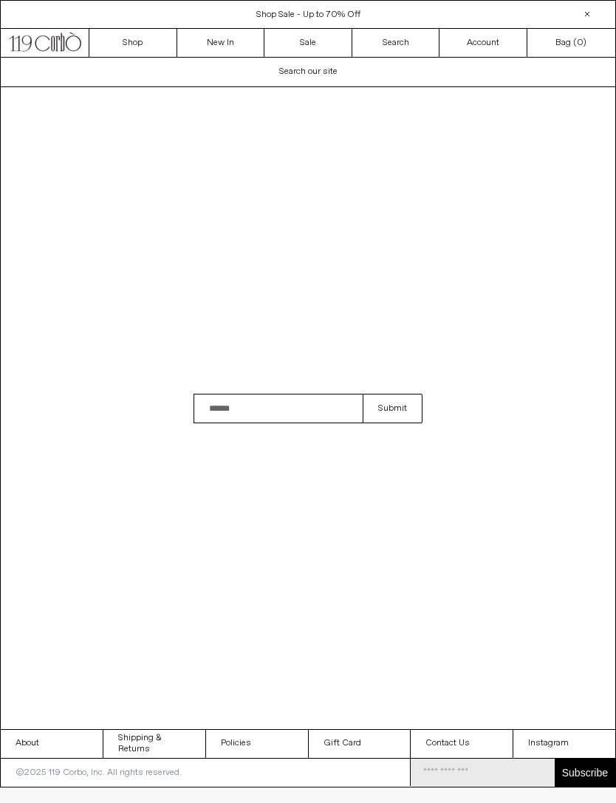
click at [288, 423] on input "Search" at bounding box center [277, 409] width 169 height 30
type input "*****"
click at [397, 423] on button "Submit" at bounding box center [393, 409] width 60 height 30
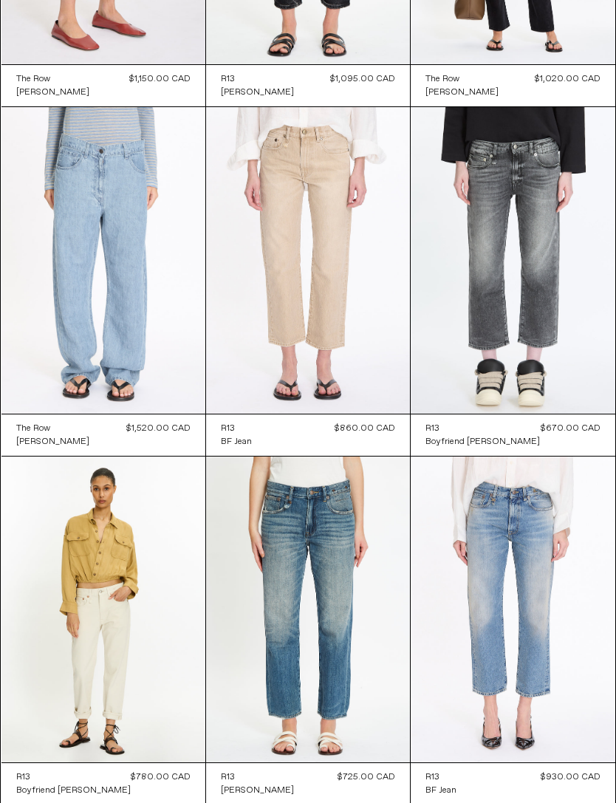
scroll to position [434, 0]
click at [102, 165] on at bounding box center [103, 259] width 204 height 306
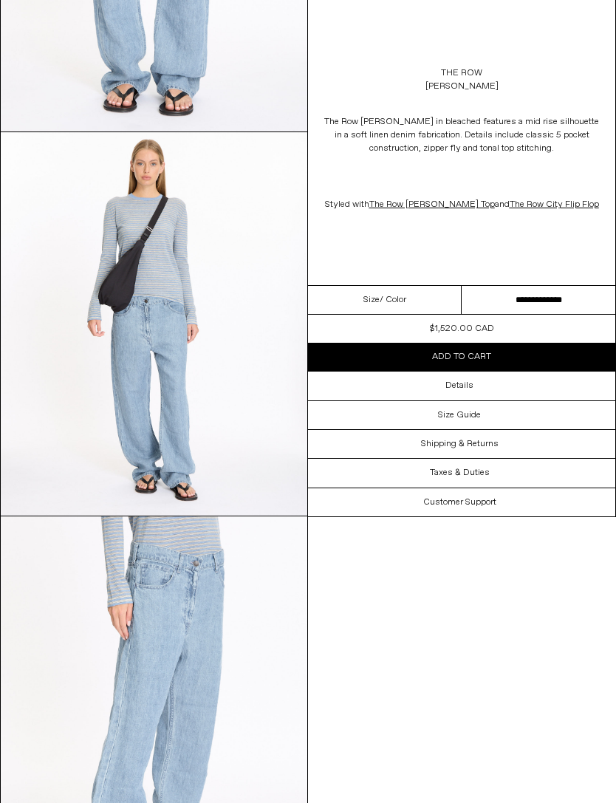
scroll to position [338, 0]
click at [549, 301] on select "**********" at bounding box center [539, 300] width 154 height 29
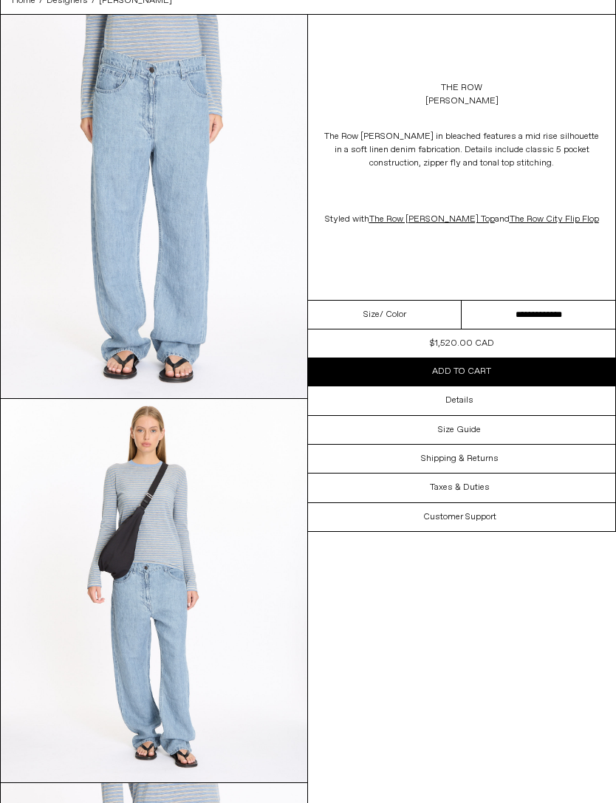
scroll to position [0, 0]
